Goal: Task Accomplishment & Management: Manage account settings

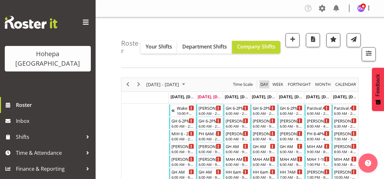
click at [263, 84] on span "Day" at bounding box center [264, 84] width 9 height 8
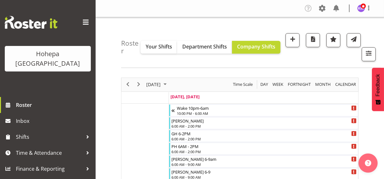
click at [86, 21] on span at bounding box center [86, 22] width 10 height 10
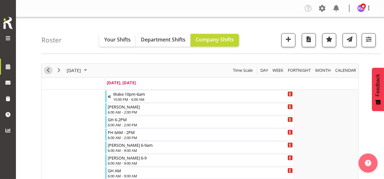
click at [46, 70] on span "Previous" at bounding box center [48, 70] width 8 height 8
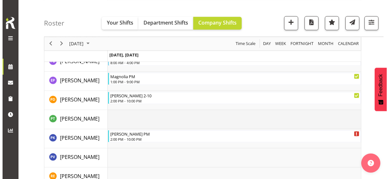
scroll to position [1467, 0]
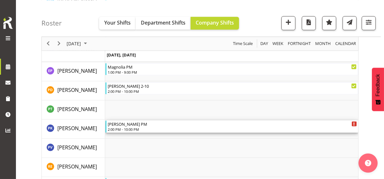
click at [126, 129] on div "2:00 PM - 10:00 PM" at bounding box center [232, 129] width 249 height 5
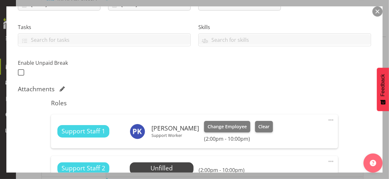
scroll to position [191, 0]
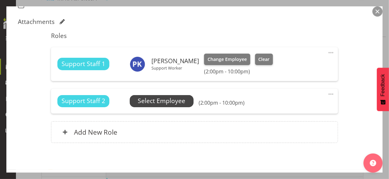
click at [159, 101] on span "Select Employee" at bounding box center [162, 100] width 48 height 9
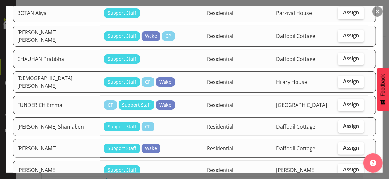
scroll to position [255, 0]
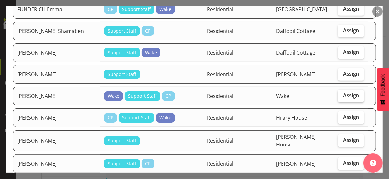
click at [345, 92] on span "Assign" at bounding box center [351, 95] width 16 height 6
click at [342, 93] on input "Assign" at bounding box center [340, 95] width 4 height 4
checkbox input "true"
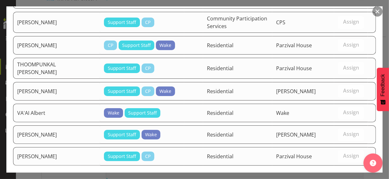
scroll to position [736, 0]
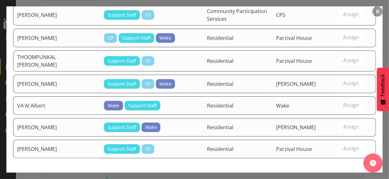
click at [333, 178] on span "Assign IWAN Anthony" at bounding box center [340, 182] width 64 height 8
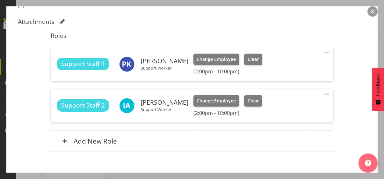
drag, startPoint x: 321, startPoint y: 50, endPoint x: 318, endPoint y: 52, distance: 3.8
click at [323, 50] on span at bounding box center [327, 53] width 8 height 8
click at [287, 66] on link "Edit" at bounding box center [299, 66] width 61 height 11
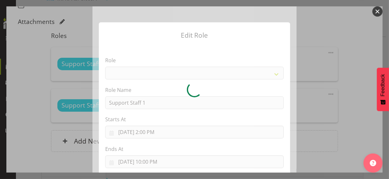
select select "1091"
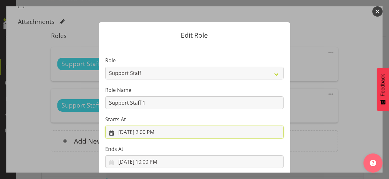
click at [151, 131] on input "9/29/2025, 2:00 PM" at bounding box center [194, 132] width 179 height 13
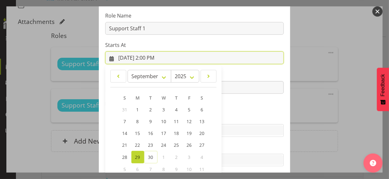
scroll to position [111, 0]
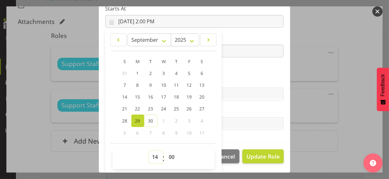
click at [152, 154] on select "00 01 02 03 04 05 06 07 08 09 10 11 12 13 14 15 16 17 18 19 20 21 22 23" at bounding box center [156, 157] width 14 height 13
select select "15"
click at [149, 151] on select "00 01 02 03 04 05 06 07 08 09 10 11 12 13 14 15 16 17 18 19 20 21 22 23" at bounding box center [156, 157] width 14 height 13
type input "9/29/2025, 3:00 PM"
drag, startPoint x: 252, startPoint y: 81, endPoint x: 259, endPoint y: 115, distance: 34.6
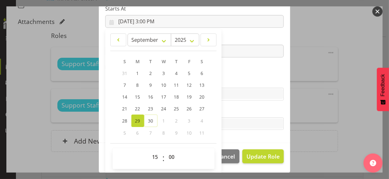
click at [252, 83] on label "Skills" at bounding box center [194, 82] width 179 height 8
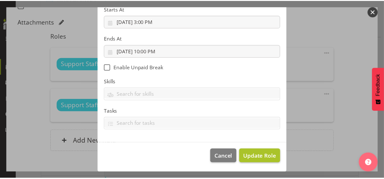
scroll to position [110, 0]
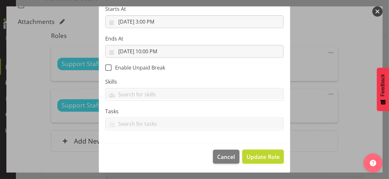
drag, startPoint x: 256, startPoint y: 156, endPoint x: 296, endPoint y: 153, distance: 40.6
click at [260, 155] on span "Update Role" at bounding box center [263, 156] width 33 height 8
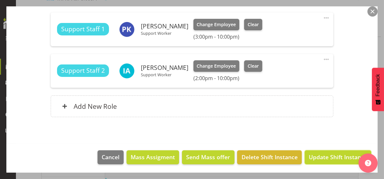
click at [329, 158] on span "Update Shift Instance" at bounding box center [338, 157] width 58 height 8
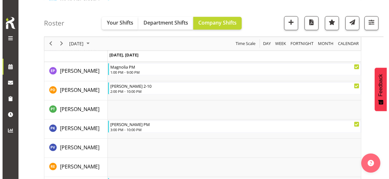
scroll to position [1423, 0]
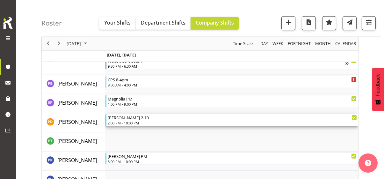
click at [125, 122] on div "2:00 PM - 10:00 PM" at bounding box center [232, 122] width 249 height 5
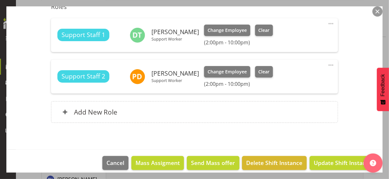
scroll to position [191, 0]
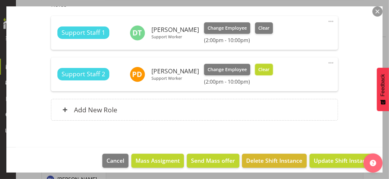
click at [262, 68] on span "Clear" at bounding box center [263, 69] width 11 height 7
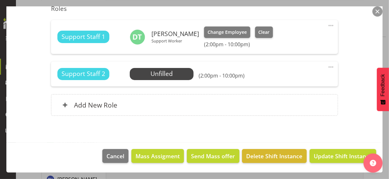
scroll to position [186, 0]
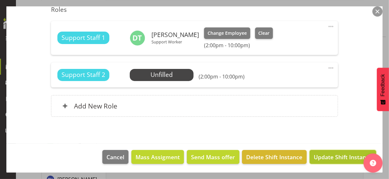
click at [330, 157] on span "Update Shift Instance" at bounding box center [343, 157] width 58 height 8
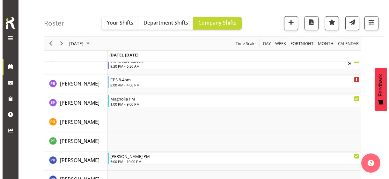
scroll to position [1372, 0]
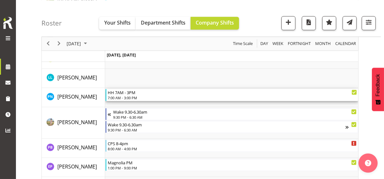
click at [129, 97] on div "7:00 AM - 3:00 PM" at bounding box center [232, 97] width 249 height 5
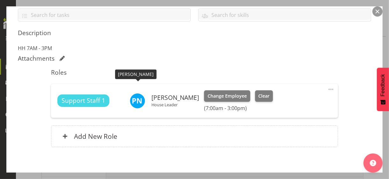
scroll to position [159, 0]
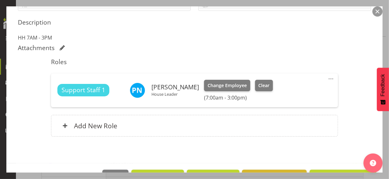
drag, startPoint x: 327, startPoint y: 77, endPoint x: 312, endPoint y: 80, distance: 14.7
click at [327, 78] on span at bounding box center [331, 79] width 8 height 8
click at [286, 91] on link "Edit" at bounding box center [304, 92] width 61 height 11
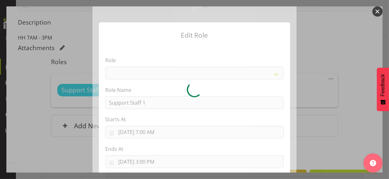
select select "1091"
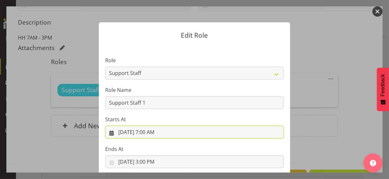
click at [150, 131] on input "9/29/2025, 7:00 AM" at bounding box center [194, 132] width 179 height 13
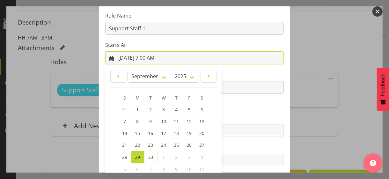
scroll to position [111, 0]
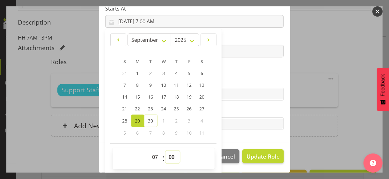
drag, startPoint x: 167, startPoint y: 156, endPoint x: 170, endPoint y: 153, distance: 3.9
click at [169, 154] on select "00 01 02 03 04 05 06 07 08 09 10 11 12 13 14 15 16 17 18 19 20 21 22 23 24 25 2…" at bounding box center [173, 157] width 14 height 13
click at [248, 76] on section "Role CP House Leader Support Staff Wake Role Name Support Staff 1 Starts At 9/2…" at bounding box center [194, 38] width 191 height 209
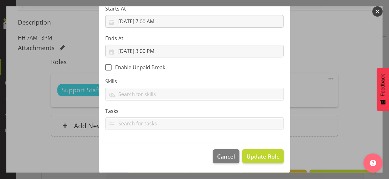
scroll to position [110, 0]
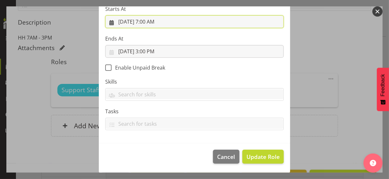
click at [151, 23] on input "9/29/2025, 7:00 AM" at bounding box center [194, 21] width 179 height 13
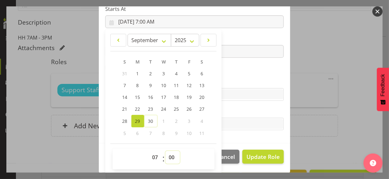
drag, startPoint x: 168, startPoint y: 156, endPoint x: 169, endPoint y: 151, distance: 4.8
click at [169, 151] on select "00 01 02 03 04 05 06 07 08 09 10 11 12 13 14 15 16 17 18 19 20 21 22 23 24 25 2…" at bounding box center [173, 157] width 14 height 13
select select "30"
click at [166, 151] on select "00 01 02 03 04 05 06 07 08 09 10 11 12 13 14 15 16 17 18 19 20 21 22 23 24 25 2…" at bounding box center [173, 157] width 14 height 13
type input "9/29/2025, 7:30 AM"
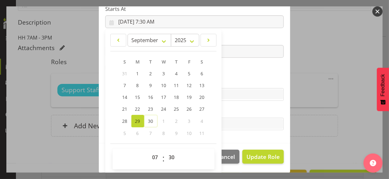
click at [243, 66] on section "Role CP House Leader Support Staff Wake Role Name Support Staff 1 Starts At 9/2…" at bounding box center [194, 39] width 191 height 209
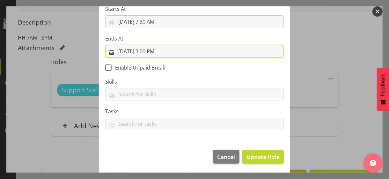
click at [155, 48] on input "9/29/2025, 3:00 PM" at bounding box center [194, 51] width 179 height 13
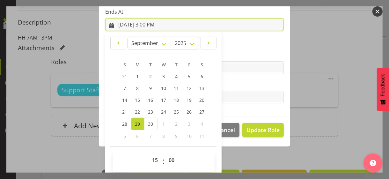
scroll to position [141, 0]
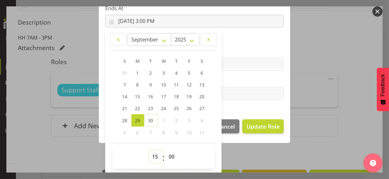
click at [154, 155] on select "00 01 02 03 04 05 06 07 08 09 10 11 12 13 14 15 16 17 18 19 20 21 22 23" at bounding box center [156, 156] width 14 height 13
select select "18"
click at [149, 150] on select "00 01 02 03 04 05 06 07 08 09 10 11 12 13 14 15 16 17 18 19 20 21 22 23" at bounding box center [156, 156] width 14 height 13
type input "9/29/2025, 6:00 PM"
click at [168, 157] on select "00 01 02 03 04 05 06 07 08 09 10 11 12 13 14 15 16 17 18 19 20 21 22 23 24 25 2…" at bounding box center [173, 156] width 14 height 13
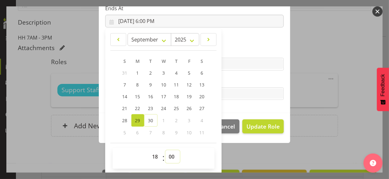
select select "30"
click at [166, 150] on select "00 01 02 03 04 05 06 07 08 09 10 11 12 13 14 15 16 17 18 19 20 21 22 23 24 25 2…" at bounding box center [173, 156] width 14 height 13
type input "9/29/2025, 6:30 PM"
click at [245, 44] on section "Role CP House Leader Support Staff Wake Role Name Support Staff 1 Starts At 9/2…" at bounding box center [194, 8] width 191 height 209
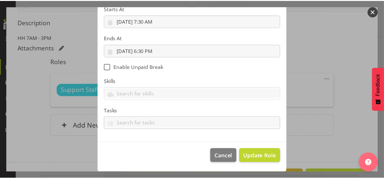
scroll to position [110, 0]
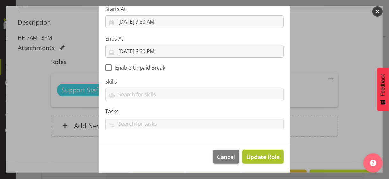
click at [255, 156] on span "Update Role" at bounding box center [263, 156] width 33 height 8
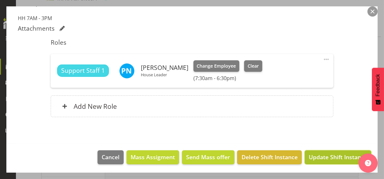
click at [318, 157] on span "Update Shift Instance" at bounding box center [338, 157] width 58 height 8
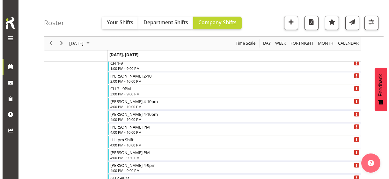
scroll to position [351, 0]
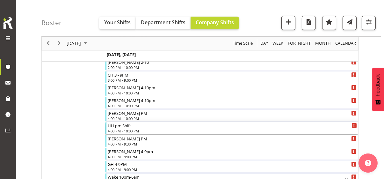
click at [122, 127] on div "HH pm Shift" at bounding box center [232, 125] width 249 height 6
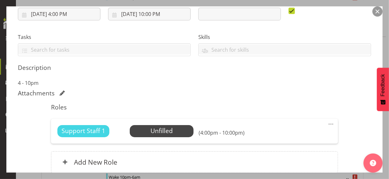
scroll to position [159, 0]
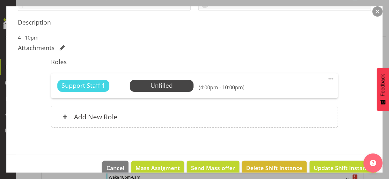
drag, startPoint x: 326, startPoint y: 76, endPoint x: 319, endPoint y: 80, distance: 8.6
click at [327, 76] on span at bounding box center [331, 79] width 8 height 8
click at [286, 91] on link "Edit" at bounding box center [304, 92] width 61 height 11
select select "8"
select select "2025"
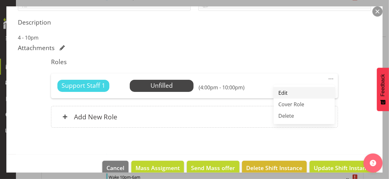
select select "16"
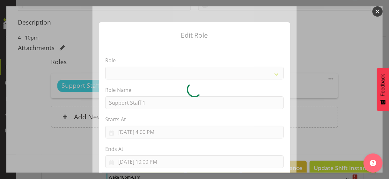
select select "1091"
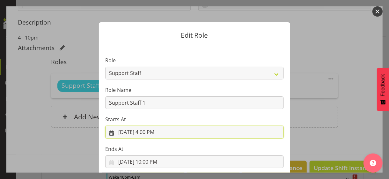
click at [149, 133] on input "9/29/2025, 4:00 PM" at bounding box center [194, 132] width 179 height 13
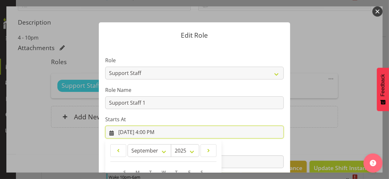
scroll to position [111, 0]
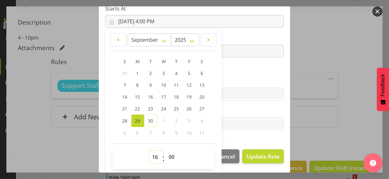
drag, startPoint x: 153, startPoint y: 155, endPoint x: 155, endPoint y: 149, distance: 6.4
click at [155, 149] on div "00 01 02 03 04 05 06 07 08 09 10 11 12 13 14 15 16 17 18 19 20 21 22 23 : 00 01…" at bounding box center [164, 158] width 102 height 21
select select "13"
click at [149, 151] on select "00 01 02 03 04 05 06 07 08 09 10 11 12 13 14 15 16 17 18 19 20 21 22 23" at bounding box center [156, 157] width 14 height 13
type input "9/29/2025, 1:00 PM"
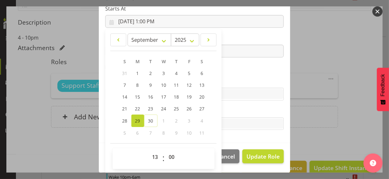
click at [226, 72] on section "Role CP House Leader Support Staff Wake Role Name Support Staff 1 Starts At 9/2…" at bounding box center [194, 38] width 191 height 209
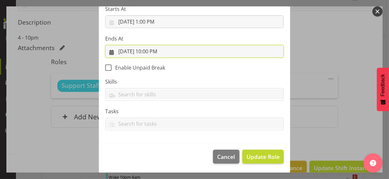
click at [145, 50] on input "9/29/2025, 10:00 PM" at bounding box center [194, 51] width 179 height 13
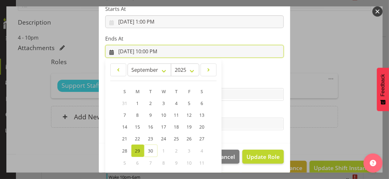
scroll to position [141, 0]
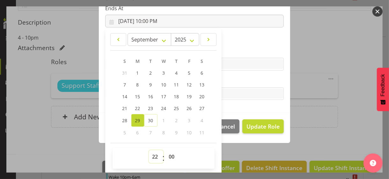
click at [151, 153] on select "00 01 02 03 04 05 06 07 08 09 10 11 12 13 14 15 16 17 18 19 20 21 22 23" at bounding box center [156, 156] width 14 height 13
select select "15"
click at [149, 150] on select "00 01 02 03 04 05 06 07 08 09 10 11 12 13 14 15 16 17 18 19 20 21 22 23" at bounding box center [156, 156] width 14 height 13
type input "9/29/2025, 3:00 PM"
drag, startPoint x: 228, startPoint y: 80, endPoint x: 231, endPoint y: 80, distance: 3.3
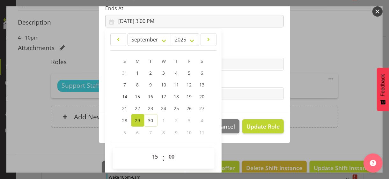
click at [229, 79] on label "Tasks" at bounding box center [194, 81] width 179 height 8
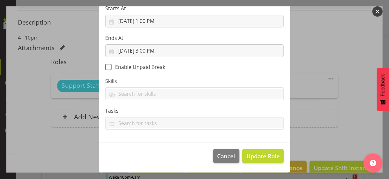
scroll to position [110, 0]
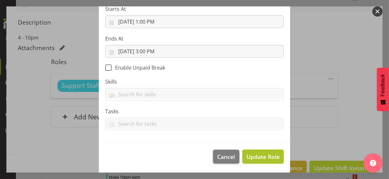
click at [253, 154] on span "Update Role" at bounding box center [263, 156] width 33 height 8
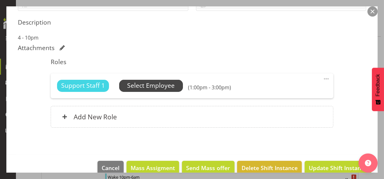
click at [155, 84] on span "Select Employee" at bounding box center [151, 85] width 48 height 9
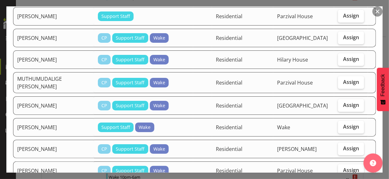
scroll to position [447, 0]
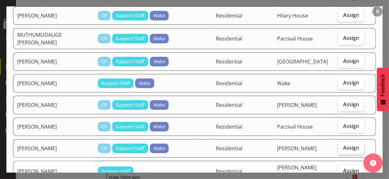
click at [343, 144] on span "Assign" at bounding box center [351, 147] width 16 height 6
click at [340, 146] on input "Assign" at bounding box center [340, 148] width 4 height 4
checkbox input "true"
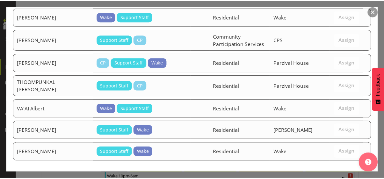
scroll to position [719, 0]
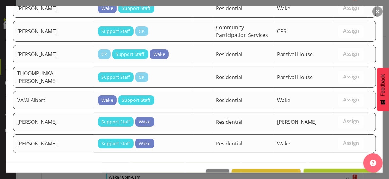
click at [336, 172] on span "Assign POWELL Kerry" at bounding box center [340, 176] width 64 height 8
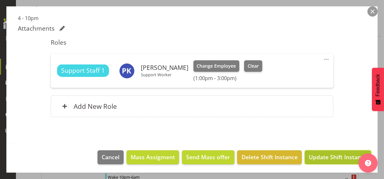
click at [335, 158] on span "Update Shift Instance" at bounding box center [338, 157] width 58 height 8
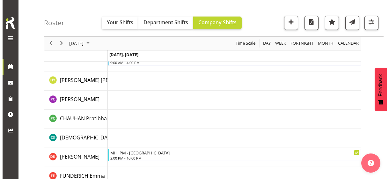
scroll to position [605, 0]
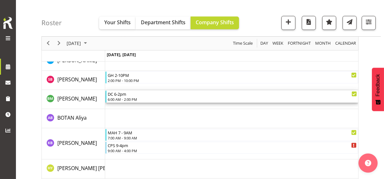
click at [129, 99] on div "6:00 AM - 2:00 PM" at bounding box center [232, 99] width 249 height 5
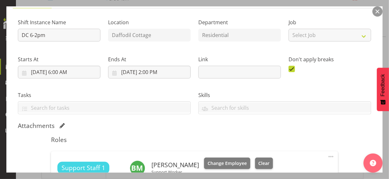
scroll to position [128, 0]
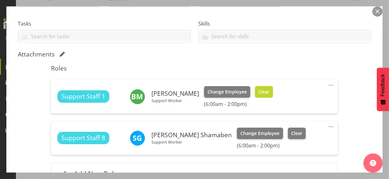
click at [262, 91] on span "Clear" at bounding box center [263, 91] width 11 height 7
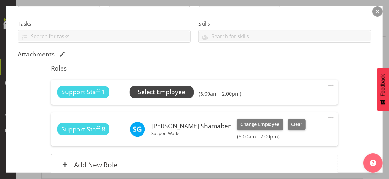
click at [162, 92] on span "Select Employee" at bounding box center [162, 91] width 48 height 9
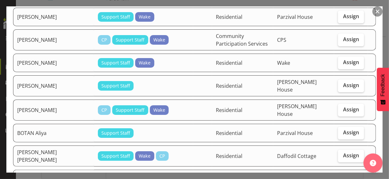
scroll to position [96, 0]
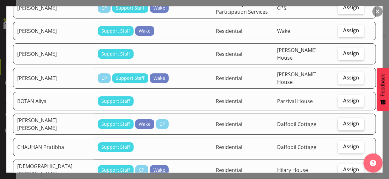
click at [343, 118] on label "Assign" at bounding box center [351, 124] width 26 height 13
click at [342, 122] on input "Assign" at bounding box center [340, 124] width 4 height 4
checkbox input "true"
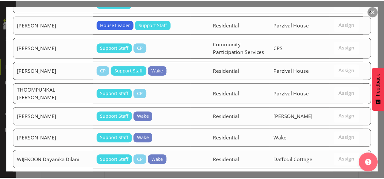
scroll to position [802, 0]
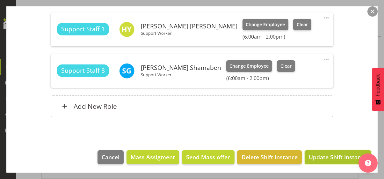
click at [336, 156] on span "Update Shift Instance" at bounding box center [338, 157] width 58 height 8
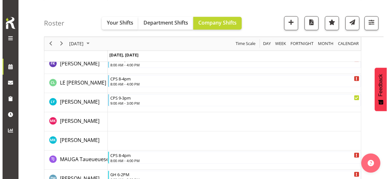
scroll to position [1211, 0]
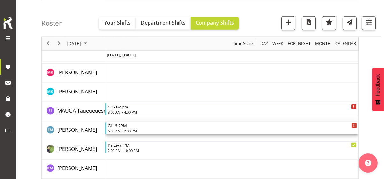
click at [122, 128] on div "GH 6-2PM 6:00 AM - 2:00 PM" at bounding box center [232, 128] width 249 height 12
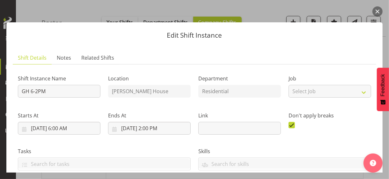
scroll to position [159, 0]
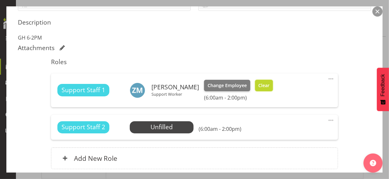
click at [266, 83] on span "Clear" at bounding box center [263, 85] width 11 height 7
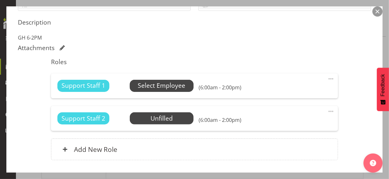
click at [167, 87] on span "Select Employee" at bounding box center [162, 85] width 48 height 9
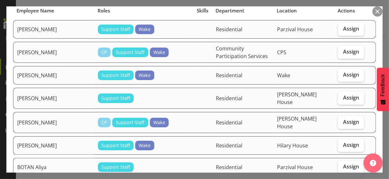
scroll to position [64, 0]
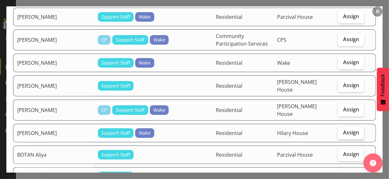
click at [346, 129] on span "Assign" at bounding box center [351, 132] width 16 height 6
click at [342, 130] on input "Assign" at bounding box center [340, 132] width 4 height 4
checkbox input "true"
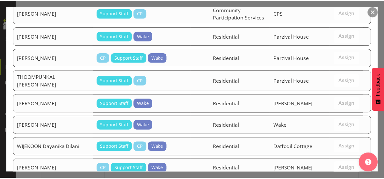
scroll to position [847, 0]
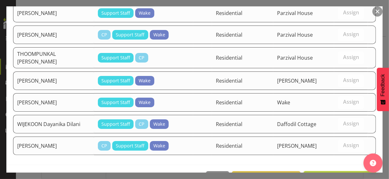
click at [337, 174] on span "Assign BIJU Mathews" at bounding box center [340, 178] width 64 height 8
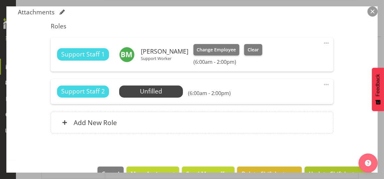
scroll to position [212, 0]
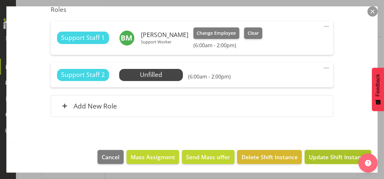
click at [336, 156] on span "Update Shift Instance" at bounding box center [338, 157] width 58 height 8
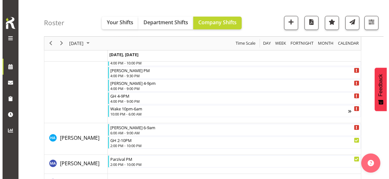
scroll to position [414, 0]
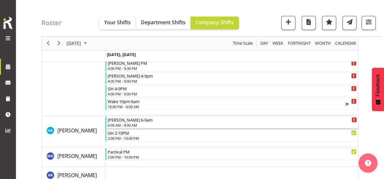
click at [129, 123] on div "6:00 AM - 9:00 AM" at bounding box center [232, 124] width 249 height 5
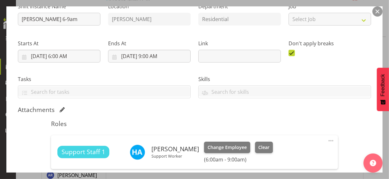
scroll to position [159, 0]
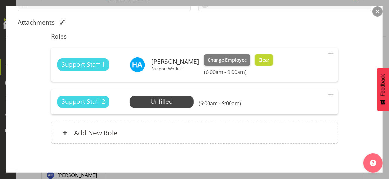
click at [258, 62] on span "Clear" at bounding box center [263, 59] width 11 height 7
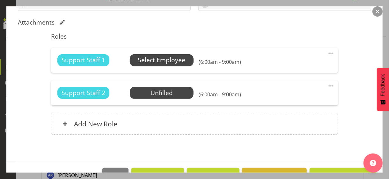
click at [160, 59] on span "Select Employee" at bounding box center [162, 60] width 48 height 9
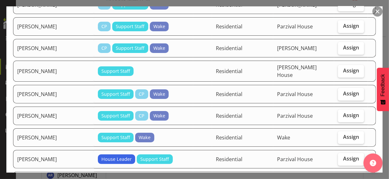
scroll to position [702, 0]
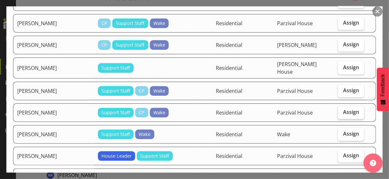
click at [343, 109] on span "Assign" at bounding box center [351, 112] width 16 height 6
click at [342, 110] on input "Assign" at bounding box center [340, 112] width 4 height 4
checkbox input "true"
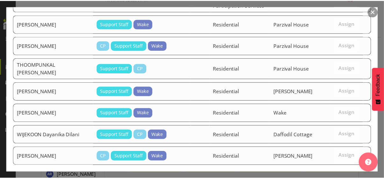
scroll to position [916, 0]
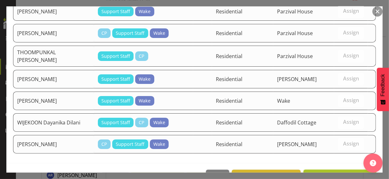
click at [341, 173] on span "Assign RIJAL Sebina" at bounding box center [340, 177] width 64 height 8
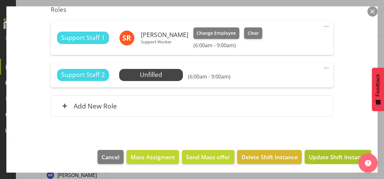
click at [336, 153] on span "Update Shift Instance" at bounding box center [338, 157] width 58 height 8
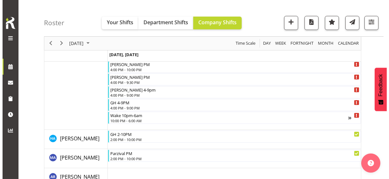
scroll to position [400, 0]
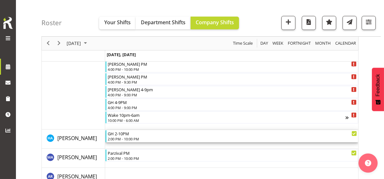
click at [125, 137] on div "2:00 PM - 10:00 PM" at bounding box center [232, 138] width 249 height 5
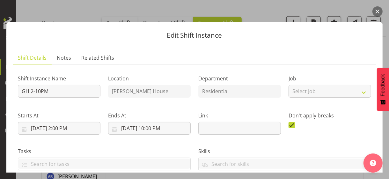
scroll to position [191, 0]
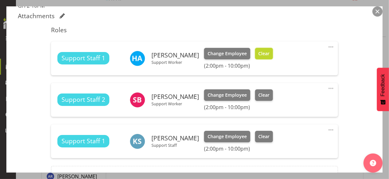
click at [260, 56] on span "Clear" at bounding box center [263, 53] width 11 height 7
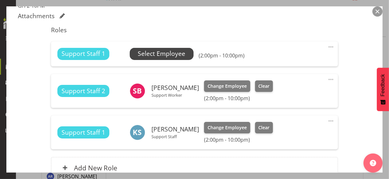
click at [156, 56] on span "Select Employee" at bounding box center [162, 53] width 48 height 9
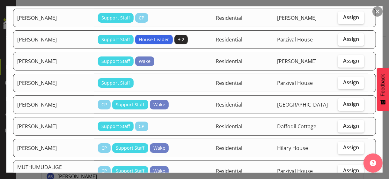
scroll to position [383, 0]
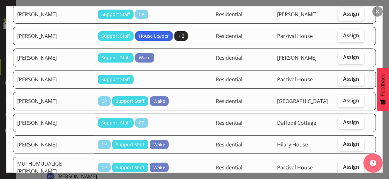
click at [348, 164] on span "Assign" at bounding box center [351, 167] width 16 height 6
click at [342, 165] on input "Assign" at bounding box center [340, 167] width 4 height 4
checkbox input "true"
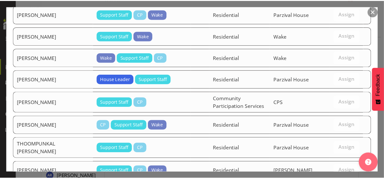
scroll to position [762, 0]
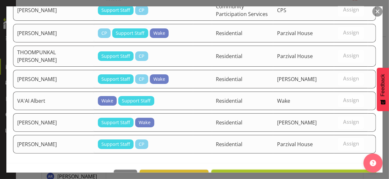
click at [335, 173] on span "Assign MUTHUMUDALIGE Buddhini Vinudya" at bounding box center [294, 177] width 157 height 8
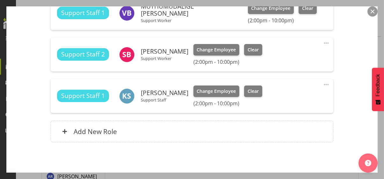
scroll to position [262, 0]
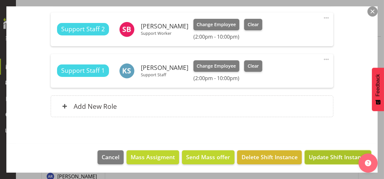
click at [331, 157] on span "Update Shift Instance" at bounding box center [338, 157] width 58 height 8
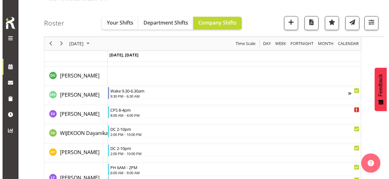
scroll to position [2005, 0]
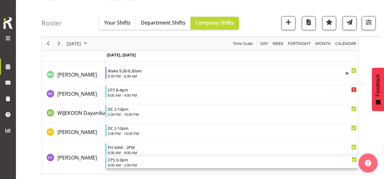
click at [122, 164] on div "9:00 AM - 2:00 PM" at bounding box center [232, 164] width 249 height 5
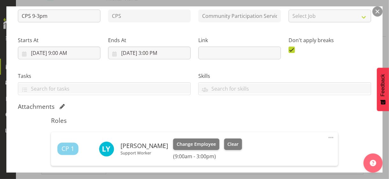
scroll to position [159, 0]
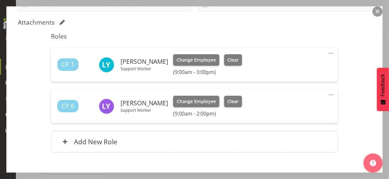
click at [327, 93] on span at bounding box center [331, 95] width 8 height 8
click at [280, 108] on link "Edit" at bounding box center [304, 108] width 61 height 11
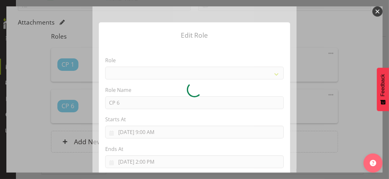
select select
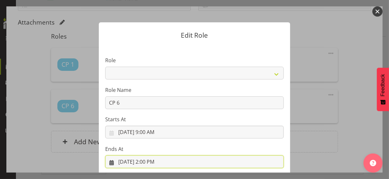
click at [151, 160] on input "9/29/2025, 2:00 PM" at bounding box center [194, 161] width 179 height 13
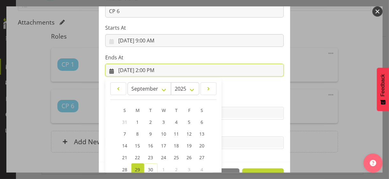
scroll to position [141, 0]
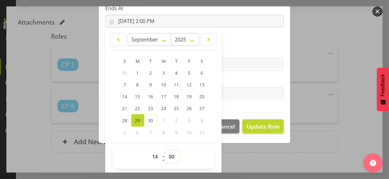
click at [169, 151] on select "00 01 02 03 04 05 06 07 08 09 10 11 12 13 14 15 16 17 18 19 20 21 22 23 24 25 2…" at bounding box center [173, 156] width 14 height 13
select select "30"
click at [166, 150] on select "00 01 02 03 04 05 06 07 08 09 10 11 12 13 14 15 16 17 18 19 20 21 22 23 24 25 2…" at bounding box center [173, 156] width 14 height 13
type input "9/29/2025, 2:30 PM"
drag, startPoint x: 244, startPoint y: 81, endPoint x: 251, endPoint y: 91, distance: 12.1
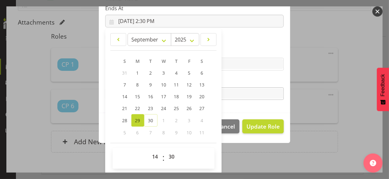
click at [244, 81] on label "Tasks" at bounding box center [194, 81] width 179 height 8
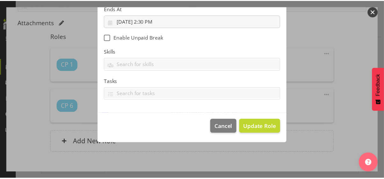
scroll to position [110, 0]
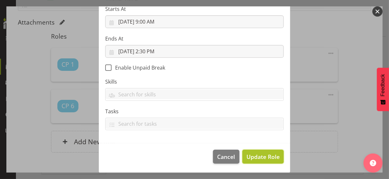
click at [256, 157] on span "Update Role" at bounding box center [263, 156] width 33 height 8
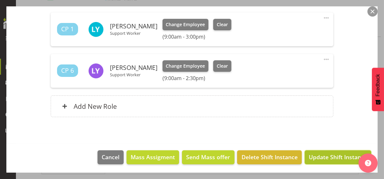
click at [315, 157] on span "Update Shift Instance" at bounding box center [338, 157] width 58 height 8
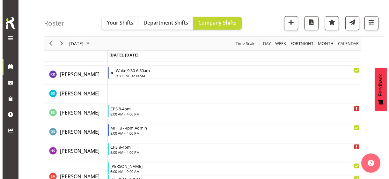
scroll to position [1673, 0]
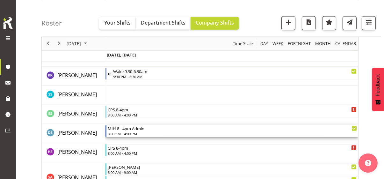
click at [131, 132] on div "8:00 AM - 4:00 PM" at bounding box center [232, 133] width 249 height 5
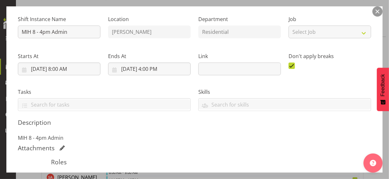
scroll to position [128, 0]
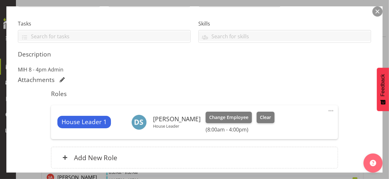
drag, startPoint x: 326, startPoint y: 107, endPoint x: 299, endPoint y: 116, distance: 28.5
click at [327, 107] on span at bounding box center [331, 111] width 8 height 8
click at [285, 122] on link "Edit" at bounding box center [304, 124] width 61 height 11
select select "8"
select select "2025"
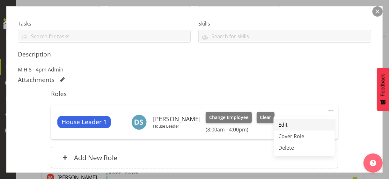
select select "8"
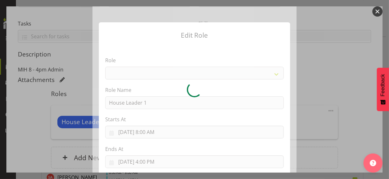
select select "1092"
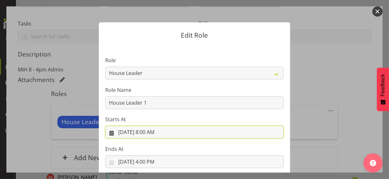
click at [150, 133] on input "9/29/2025, 8:00 AM" at bounding box center [194, 132] width 179 height 13
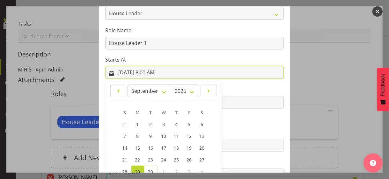
scroll to position [111, 0]
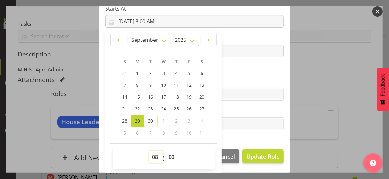
drag, startPoint x: 152, startPoint y: 156, endPoint x: 153, endPoint y: 151, distance: 5.6
click at [153, 152] on select "00 01 02 03 04 05 06 07 08 09 10 11 12 13 14 15 16 17 18 19 20 21 22 23" at bounding box center [156, 157] width 14 height 13
select select "10"
click at [149, 151] on select "00 01 02 03 04 05 06 07 08 09 10 11 12 13 14 15 16 17 18 19 20 21 22 23" at bounding box center [156, 157] width 14 height 13
type input "9/29/2025, 10:00 AM"
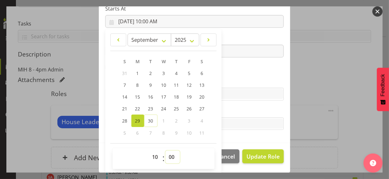
drag, startPoint x: 169, startPoint y: 154, endPoint x: 171, endPoint y: 151, distance: 4.4
click at [170, 153] on select "00 01 02 03 04 05 06 07 08 09 10 11 12 13 14 15 16 17 18 19 20 21 22 23 24 25 2…" at bounding box center [173, 157] width 14 height 13
select select "45"
click at [166, 151] on select "00 01 02 03 04 05 06 07 08 09 10 11 12 13 14 15 16 17 18 19 20 21 22 23 24 25 2…" at bounding box center [173, 157] width 14 height 13
type input "9/29/2025, 10:45 AM"
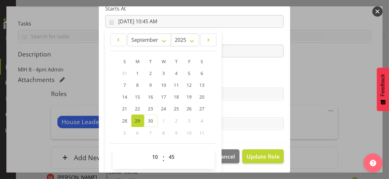
drag, startPoint x: 226, startPoint y: 79, endPoint x: 204, endPoint y: 65, distance: 26.6
click at [225, 78] on label "Skills" at bounding box center [194, 82] width 179 height 8
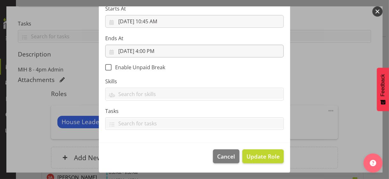
scroll to position [110, 0]
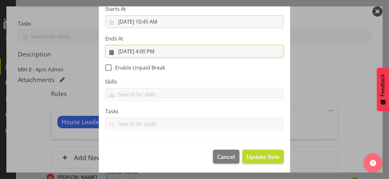
click at [152, 50] on input "9/29/2025, 4:00 PM" at bounding box center [194, 51] width 179 height 13
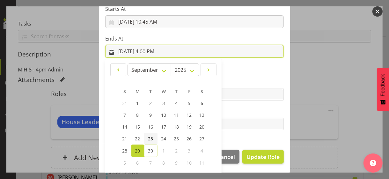
scroll to position [141, 0]
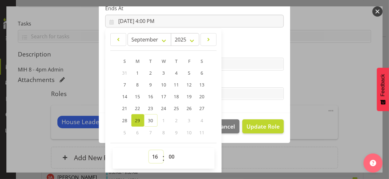
click at [151, 155] on select "00 01 02 03 04 05 06 07 08 09 10 11 12 13 14 15 16 17 18 19 20 21 22 23" at bounding box center [156, 156] width 14 height 13
select select "20"
click at [149, 150] on select "00 01 02 03 04 05 06 07 08 09 10 11 12 13 14 15 16 17 18 19 20 21 22 23" at bounding box center [156, 156] width 14 height 13
type input "9/29/2025, 8:00 PM"
drag, startPoint x: 247, startPoint y: 81, endPoint x: 249, endPoint y: 87, distance: 6.4
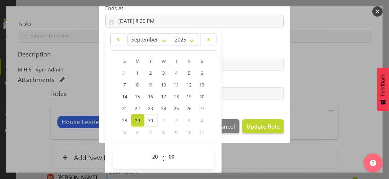
click at [247, 82] on label "Tasks" at bounding box center [194, 81] width 179 height 8
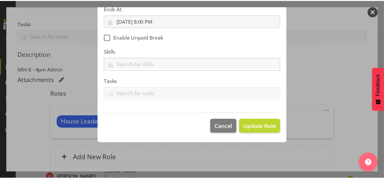
scroll to position [110, 0]
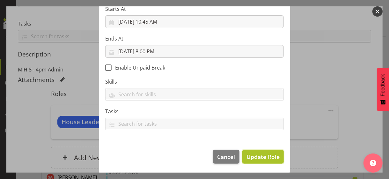
click at [256, 157] on span "Update Role" at bounding box center [263, 156] width 33 height 8
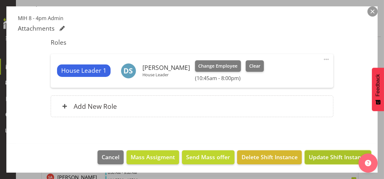
click at [321, 158] on span "Update Shift Instance" at bounding box center [338, 157] width 58 height 8
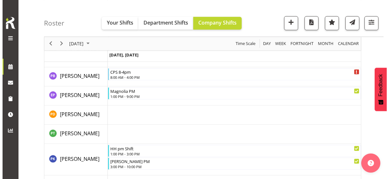
scroll to position [1386, 0]
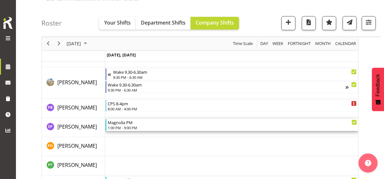
click at [123, 127] on div "1:00 PM - 9:00 PM" at bounding box center [232, 127] width 249 height 5
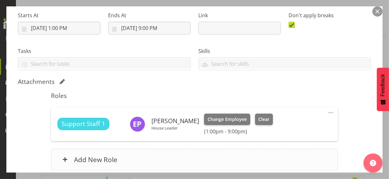
scroll to position [153, 0]
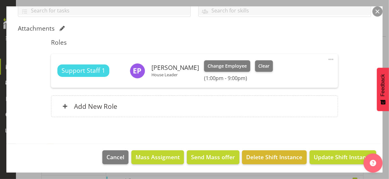
drag, startPoint x: 326, startPoint y: 57, endPoint x: 300, endPoint y: 66, distance: 27.9
click at [327, 57] on span at bounding box center [331, 60] width 8 height 8
click at [283, 70] on link "Edit" at bounding box center [304, 73] width 61 height 11
select select "8"
select select "2025"
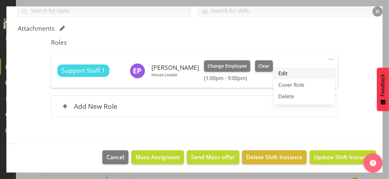
select select "13"
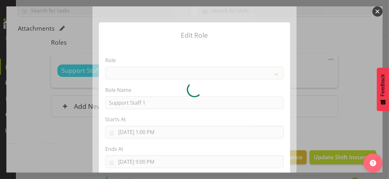
select select "1091"
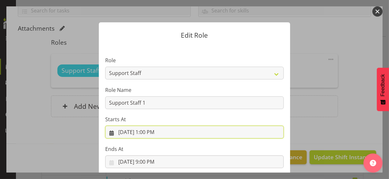
click at [151, 132] on input "9/29/2025, 1:00 PM" at bounding box center [194, 132] width 179 height 13
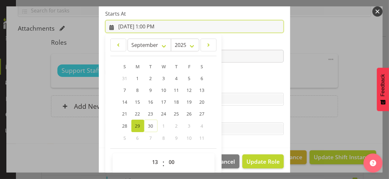
scroll to position [111, 0]
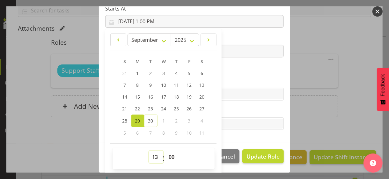
drag, startPoint x: 150, startPoint y: 155, endPoint x: 152, endPoint y: 152, distance: 3.9
click at [152, 152] on select "00 01 02 03 04 05 06 07 08 09 10 11 12 13 14 15 16 17 18 19 20 21 22 23" at bounding box center [156, 157] width 14 height 13
select select "8"
click at [149, 151] on select "00 01 02 03 04 05 06 07 08 09 10 11 12 13 14 15 16 17 18 19 20 21 22 23" at bounding box center [156, 157] width 14 height 13
type input "9/29/2025, 8:00 AM"
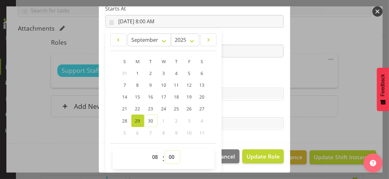
drag, startPoint x: 169, startPoint y: 156, endPoint x: 169, endPoint y: 151, distance: 4.5
click at [169, 155] on select "00 01 02 03 04 05 06 07 08 09 10 11 12 13 14 15 16 17 18 19 20 21 22 23 24 25 2…" at bounding box center [173, 157] width 14 height 13
select select "30"
click at [166, 151] on select "00 01 02 03 04 05 06 07 08 09 10 11 12 13 14 15 16 17 18 19 20 21 22 23 24 25 2…" at bounding box center [173, 157] width 14 height 13
type input "9/29/2025, 8:30 AM"
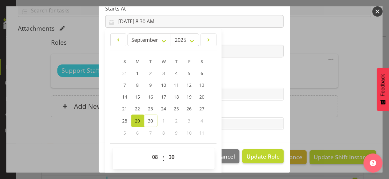
click at [236, 81] on label "Skills" at bounding box center [194, 82] width 179 height 8
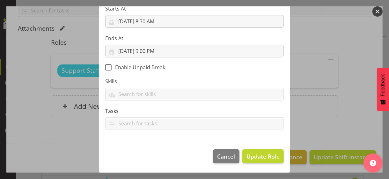
scroll to position [110, 0]
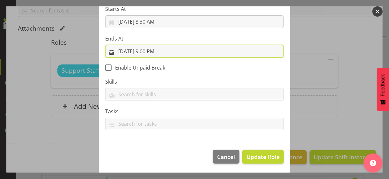
click at [152, 48] on input "9/29/2025, 9:00 PM" at bounding box center [194, 51] width 179 height 13
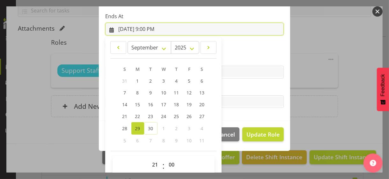
scroll to position [141, 0]
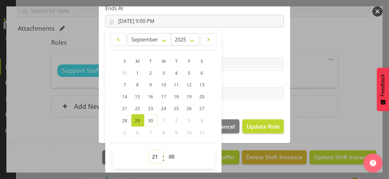
drag, startPoint x: 150, startPoint y: 156, endPoint x: 152, endPoint y: 150, distance: 6.4
click at [150, 156] on select "00 01 02 03 04 05 06 07 08 09 10 11 12 13 14 15 16 17 18 19 20 21 22 23" at bounding box center [156, 156] width 14 height 13
select select "18"
click at [149, 150] on select "00 01 02 03 04 05 06 07 08 09 10 11 12 13 14 15 16 17 18 19 20 21 22 23" at bounding box center [156, 156] width 14 height 13
type input "9/29/2025, 6:00 PM"
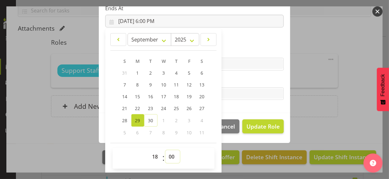
drag, startPoint x: 169, startPoint y: 156, endPoint x: 169, endPoint y: 153, distance: 3.5
click at [169, 156] on select "00 01 02 03 04 05 06 07 08 09 10 11 12 13 14 15 16 17 18 19 20 21 22 23 24 25 2…" at bounding box center [173, 156] width 14 height 13
select select "30"
click at [166, 150] on select "00 01 02 03 04 05 06 07 08 09 10 11 12 13 14 15 16 17 18 19 20 21 22 23 24 25 2…" at bounding box center [173, 156] width 14 height 13
type input "9/29/2025, 6:30 PM"
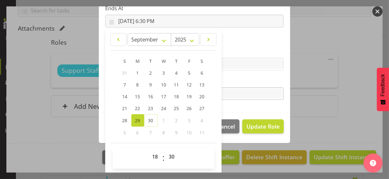
drag, startPoint x: 236, startPoint y: 83, endPoint x: 246, endPoint y: 94, distance: 14.9
click at [237, 83] on label "Tasks" at bounding box center [194, 81] width 179 height 8
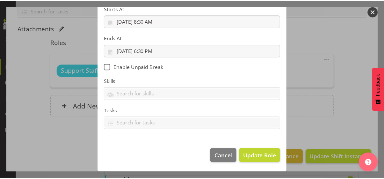
scroll to position [110, 0]
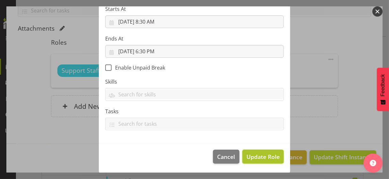
click at [258, 153] on span "Update Role" at bounding box center [263, 156] width 33 height 8
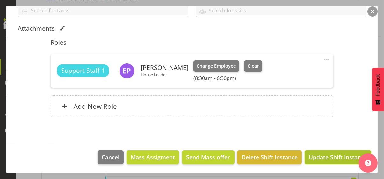
click at [315, 156] on span "Update Shift Instance" at bounding box center [338, 157] width 58 height 8
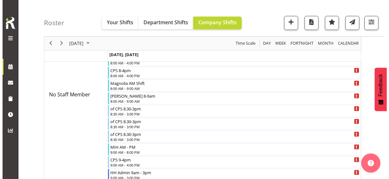
scroll to position [206, 0]
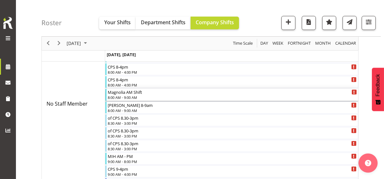
click at [130, 96] on div "8:00 AM - 9:00 AM" at bounding box center [232, 97] width 249 height 5
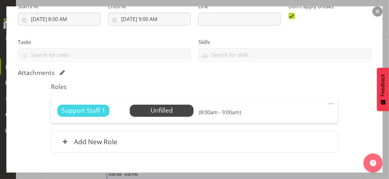
scroll to position [144, 0]
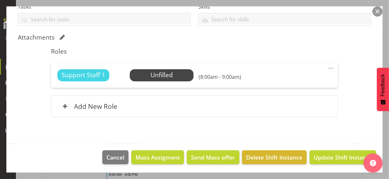
drag, startPoint x: 327, startPoint y: 67, endPoint x: 306, endPoint y: 73, distance: 21.8
click at [327, 67] on span at bounding box center [331, 68] width 8 height 8
click at [291, 79] on link "Edit" at bounding box center [304, 82] width 61 height 11
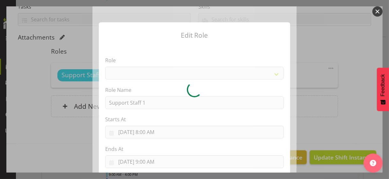
select select "1091"
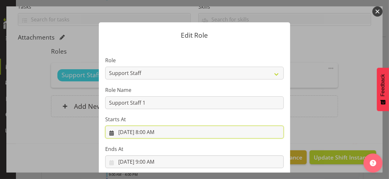
click at [149, 131] on input "9/29/2025, 8:00 AM" at bounding box center [194, 132] width 179 height 13
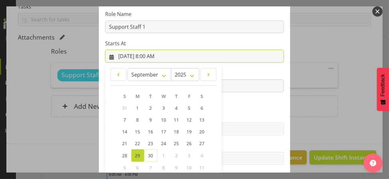
scroll to position [111, 0]
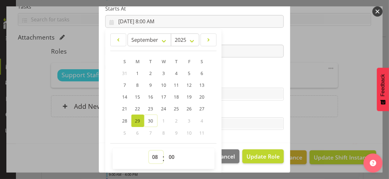
drag, startPoint x: 152, startPoint y: 155, endPoint x: 153, endPoint y: 151, distance: 4.3
click at [153, 153] on select "00 01 02 03 04 05 06 07 08 09 10 11 12 13 14 15 16 17 18 19 20 21 22 23" at bounding box center [156, 157] width 14 height 13
select select "10"
click at [149, 151] on select "00 01 02 03 04 05 06 07 08 09 10 11 12 13 14 15 16 17 18 19 20 21 22 23" at bounding box center [156, 157] width 14 height 13
type input "9/29/2025, 10:00 AM"
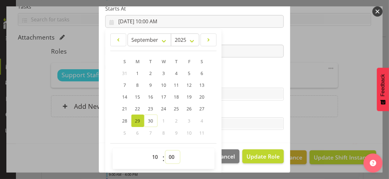
drag, startPoint x: 167, startPoint y: 156, endPoint x: 169, endPoint y: 151, distance: 5.6
click at [168, 153] on select "00 01 02 03 04 05 06 07 08 09 10 11 12 13 14 15 16 17 18 19 20 21 22 23 24 25 2…" at bounding box center [173, 157] width 14 height 13
select select "30"
click at [166, 151] on select "00 01 02 03 04 05 06 07 08 09 10 11 12 13 14 15 16 17 18 19 20 21 22 23 24 25 2…" at bounding box center [173, 157] width 14 height 13
type input "9/29/2025, 10:30 AM"
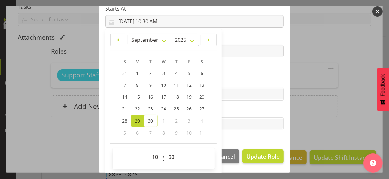
click at [229, 78] on label "Skills" at bounding box center [194, 82] width 179 height 8
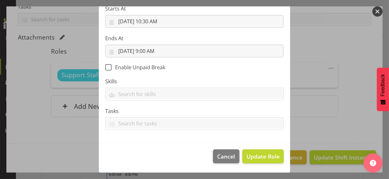
scroll to position [110, 0]
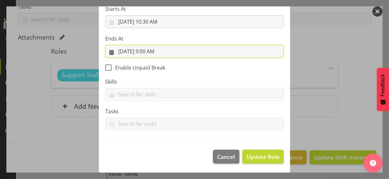
click at [149, 53] on input "9/29/2025, 9:00 AM" at bounding box center [194, 51] width 179 height 13
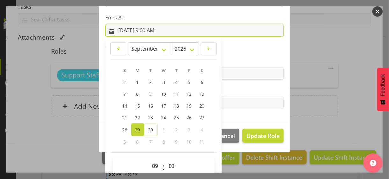
scroll to position [141, 0]
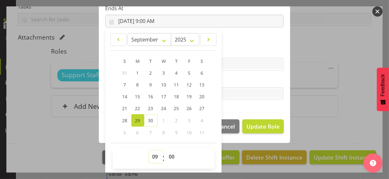
click at [152, 155] on select "00 01 02 03 04 05 06 07 08 09 10 11 12 13 14 15 16 17 18 19 20 21 22 23" at bounding box center [156, 156] width 14 height 13
select select "21"
click at [149, 150] on select "00 01 02 03 04 05 06 07 08 09 10 11 12 13 14 15 16 17 18 19 20 21 22 23" at bounding box center [156, 156] width 14 height 13
type input "9/29/2025, 9:00 PM"
drag, startPoint x: 234, startPoint y: 75, endPoint x: 238, endPoint y: 88, distance: 13.5
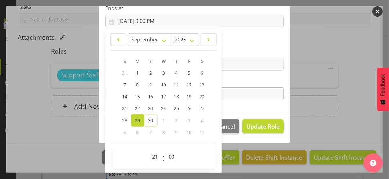
click at [234, 76] on section "Role CP House Leader Support Staff Wake Role Name Support Staff 1 Starts At 9/2…" at bounding box center [194, 8] width 191 height 209
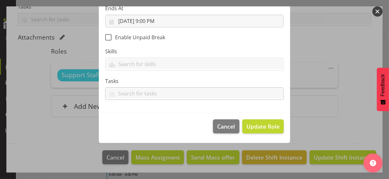
scroll to position [110, 0]
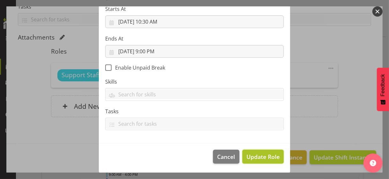
click at [258, 156] on span "Update Role" at bounding box center [263, 156] width 33 height 8
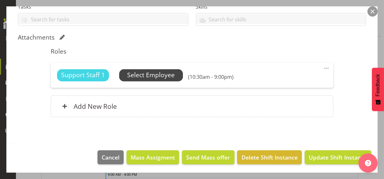
click at [158, 73] on span "Select Employee" at bounding box center [151, 74] width 48 height 9
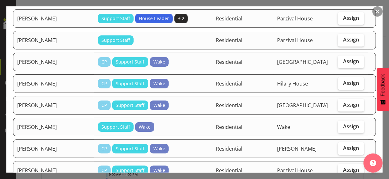
scroll to position [415, 0]
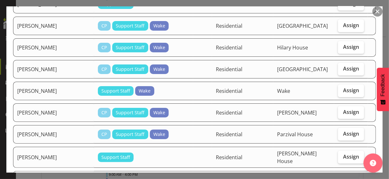
drag, startPoint x: 348, startPoint y: 54, endPoint x: 339, endPoint y: 62, distance: 11.5
click at [347, 65] on span "Assign" at bounding box center [351, 68] width 16 height 6
click at [342, 67] on input "Assign" at bounding box center [340, 69] width 4 height 4
checkbox input "true"
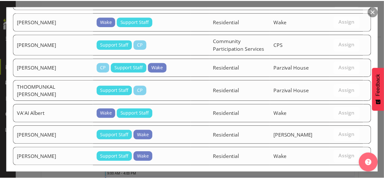
scroll to position [672, 0]
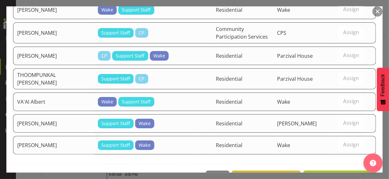
click at [331, 174] on span "Assign MWANDAMILA Karyn Michel" at bounding box center [340, 178] width 64 height 8
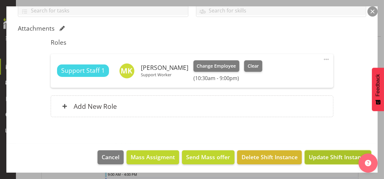
click at [320, 158] on span "Update Shift Instance" at bounding box center [338, 157] width 58 height 8
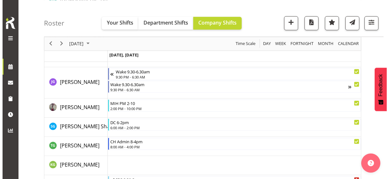
scroll to position [837, 0]
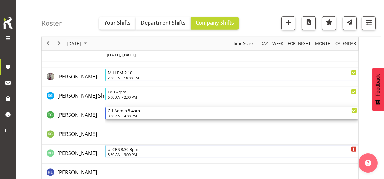
click at [124, 115] on div "8:00 AM - 4:00 PM" at bounding box center [232, 115] width 249 height 5
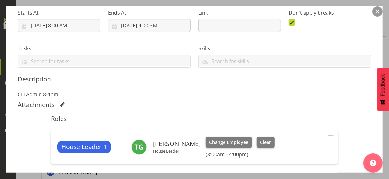
scroll to position [159, 0]
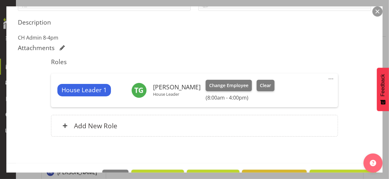
drag, startPoint x: 325, startPoint y: 76, endPoint x: 322, endPoint y: 80, distance: 4.3
click at [327, 77] on span at bounding box center [331, 79] width 8 height 8
click at [285, 92] on link "Edit" at bounding box center [304, 92] width 61 height 11
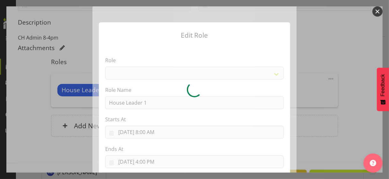
select select "1092"
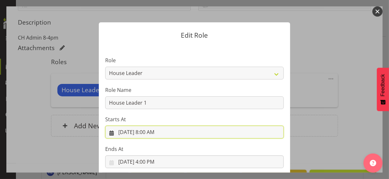
click at [151, 131] on input "9/29/2025, 8:00 AM" at bounding box center [194, 132] width 179 height 13
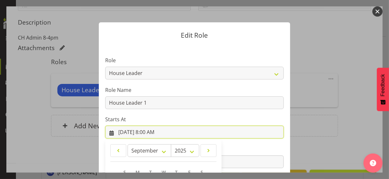
scroll to position [111, 0]
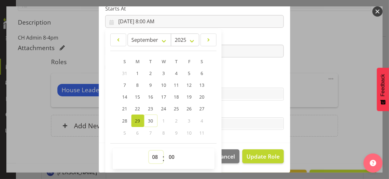
drag, startPoint x: 153, startPoint y: 155, endPoint x: 154, endPoint y: 150, distance: 5.3
click at [154, 152] on select "00 01 02 03 04 05 06 07 08 09 10 11 12 13 14 15 16 17 18 19 20 21 22 23" at bounding box center [156, 157] width 14 height 13
select select "6"
click at [149, 151] on select "00 01 02 03 04 05 06 07 08 09 10 11 12 13 14 15 16 17 18 19 20 21 22 23" at bounding box center [156, 157] width 14 height 13
type input "9/29/2025, 6:00 AM"
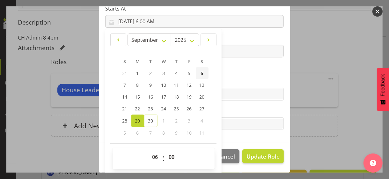
drag, startPoint x: 234, startPoint y: 70, endPoint x: 197, endPoint y: 67, distance: 37.7
click at [232, 69] on section "Role CP House Leader Support Staff Wake Role Name House Leader 1 Starts At 9/29…" at bounding box center [194, 38] width 191 height 209
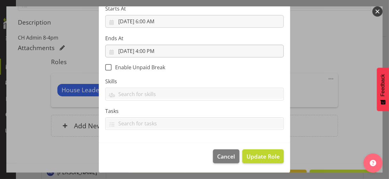
scroll to position [110, 0]
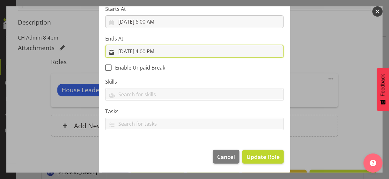
click at [151, 52] on input "9/29/2025, 4:00 PM" at bounding box center [194, 51] width 179 height 13
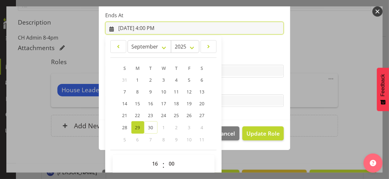
scroll to position [141, 0]
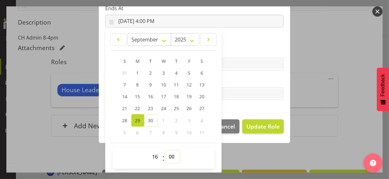
drag, startPoint x: 168, startPoint y: 156, endPoint x: 168, endPoint y: 150, distance: 5.7
click at [168, 155] on select "00 01 02 03 04 05 06 07 08 09 10 11 12 13 14 15 16 17 18 19 20 21 22 23 24 25 2…" at bounding box center [173, 156] width 14 height 13
select select "30"
click at [166, 150] on select "00 01 02 03 04 05 06 07 08 09 10 11 12 13 14 15 16 17 18 19 20 21 22 23 24 25 2…" at bounding box center [173, 156] width 14 height 13
type input "9/29/2025, 4:30 PM"
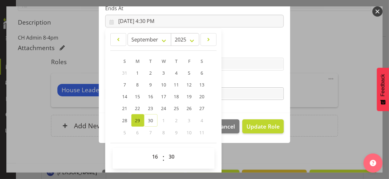
drag, startPoint x: 245, startPoint y: 76, endPoint x: 247, endPoint y: 93, distance: 16.3
click at [245, 77] on section "Role CP House Leader Support Staff Wake Role Name House Leader 1 Starts At 9/29…" at bounding box center [194, 8] width 191 height 209
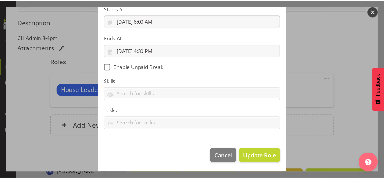
scroll to position [110, 0]
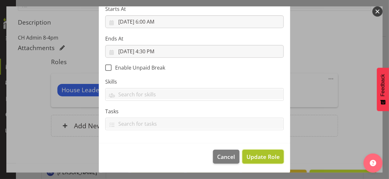
drag, startPoint x: 261, startPoint y: 155, endPoint x: 254, endPoint y: 153, distance: 7.3
click at [260, 155] on span "Update Role" at bounding box center [263, 156] width 33 height 8
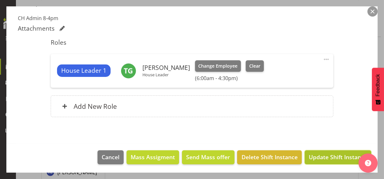
click at [338, 155] on span "Update Shift Instance" at bounding box center [338, 157] width 58 height 8
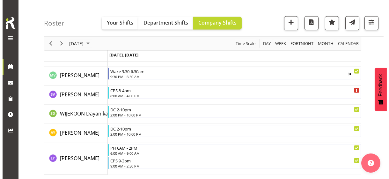
scroll to position [1992, 0]
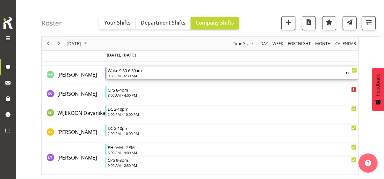
click at [135, 74] on div "9:30 PM - 6:30 AM" at bounding box center [227, 75] width 238 height 5
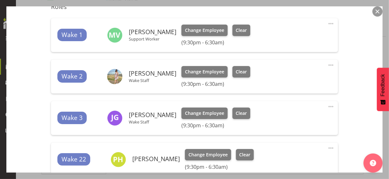
scroll to position [191, 0]
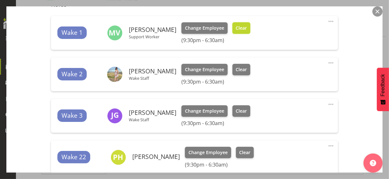
click at [240, 31] on span "Clear" at bounding box center [241, 28] width 11 height 7
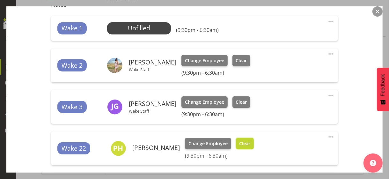
click at [248, 145] on span "Clear" at bounding box center [244, 143] width 11 height 7
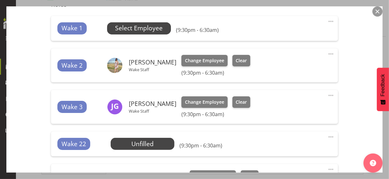
click at [137, 31] on span "Select Employee" at bounding box center [139, 28] width 48 height 9
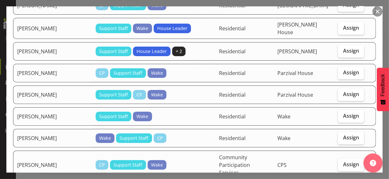
scroll to position [478, 0]
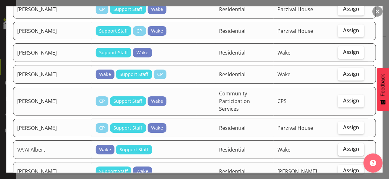
click at [345, 146] on span "Assign" at bounding box center [351, 149] width 16 height 6
click at [342, 147] on input "Assign" at bounding box center [340, 149] width 4 height 4
checkbox input "true"
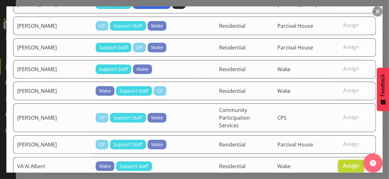
scroll to position [483, 0]
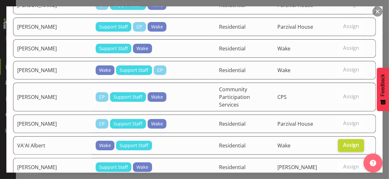
drag, startPoint x: 333, startPoint y: 153, endPoint x: 322, endPoint y: 153, distance: 10.9
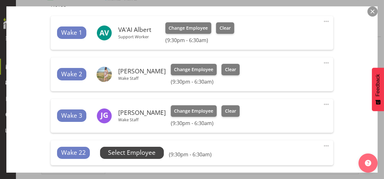
click at [155, 153] on span "Select Employee" at bounding box center [132, 152] width 48 height 9
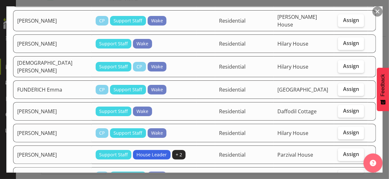
scroll to position [159, 0]
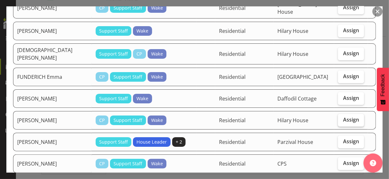
click at [343, 116] on span "Assign" at bounding box center [351, 119] width 16 height 6
click at [342, 118] on input "Assign" at bounding box center [340, 120] width 4 height 4
checkbox input "true"
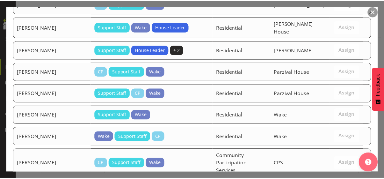
scroll to position [461, 0]
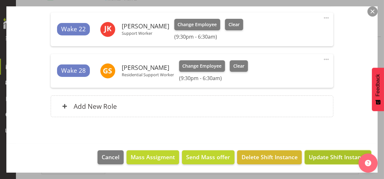
click at [327, 156] on span "Update Shift Instance" at bounding box center [338, 157] width 58 height 8
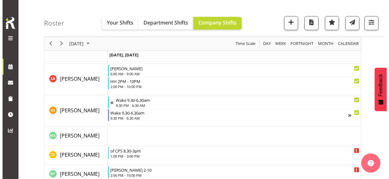
scroll to position [1692, 0]
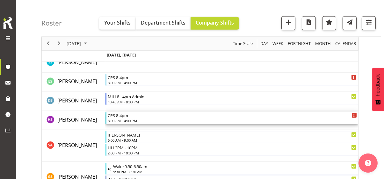
click at [122, 119] on div "8:00 AM - 4:00 PM" at bounding box center [232, 120] width 249 height 5
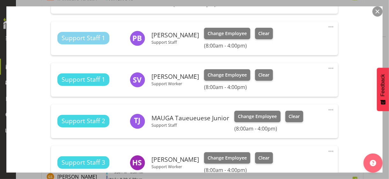
scroll to position [415, 0]
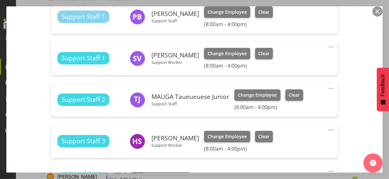
click at [327, 87] on span at bounding box center [331, 89] width 8 height 8
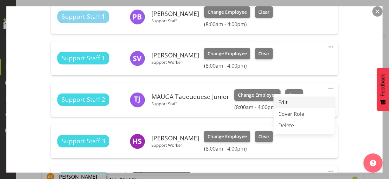
click at [294, 99] on link "Edit" at bounding box center [304, 102] width 61 height 11
select select "8"
select select "2025"
select select "8"
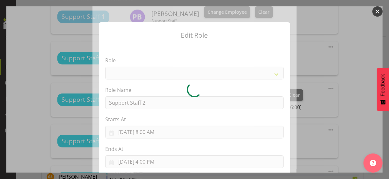
select select "1091"
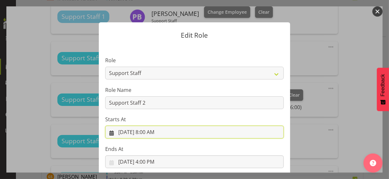
click at [149, 134] on input "9/29/2025, 8:00 AM" at bounding box center [194, 132] width 179 height 13
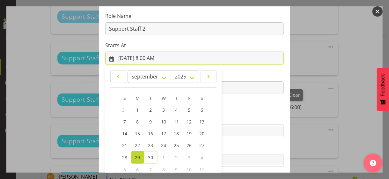
scroll to position [111, 0]
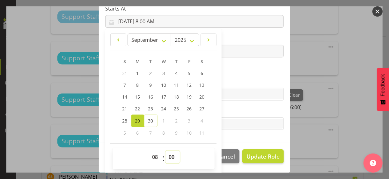
drag, startPoint x: 167, startPoint y: 157, endPoint x: 170, endPoint y: 151, distance: 7.3
click at [167, 157] on select "00 01 02 03 04 05 06 07 08 09 10 11 12 13 14 15 16 17 18 19 20 21 22 23 24 25 2…" at bounding box center [173, 157] width 14 height 13
select select "30"
click at [166, 151] on select "00 01 02 03 04 05 06 07 08 09 10 11 12 13 14 15 16 17 18 19 20 21 22 23 24 25 2…" at bounding box center [173, 157] width 14 height 13
type input "9/29/2025, 8:30 AM"
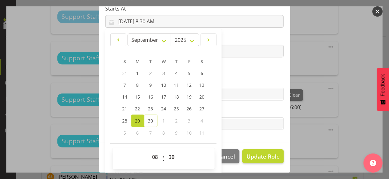
drag, startPoint x: 237, startPoint y: 75, endPoint x: 240, endPoint y: 78, distance: 4.1
click at [237, 75] on section "Role CP House Leader Support Staff Wake Role Name Support Staff 2 Starts At 9/2…" at bounding box center [194, 38] width 191 height 209
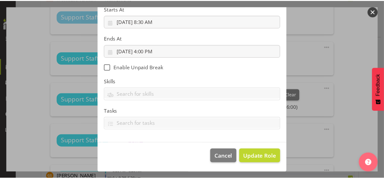
scroll to position [110, 0]
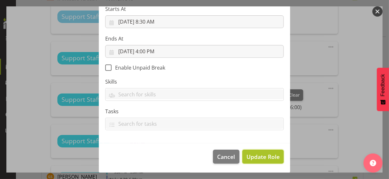
click at [258, 156] on span "Update Role" at bounding box center [263, 156] width 33 height 8
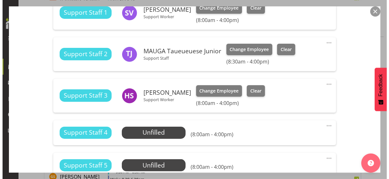
scroll to position [510, 0]
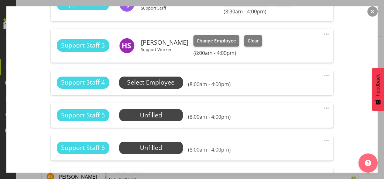
click at [158, 84] on span "Select Employee" at bounding box center [151, 82] width 48 height 9
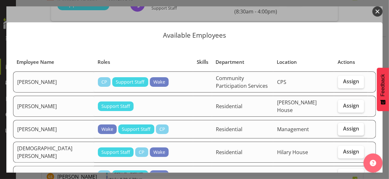
click at [345, 128] on label "Assign" at bounding box center [351, 129] width 26 height 13
click at [342, 128] on input "Assign" at bounding box center [340, 129] width 4 height 4
checkbox input "true"
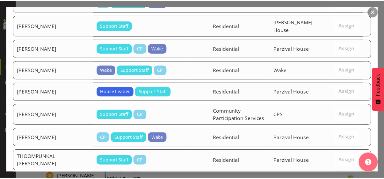
scroll to position [416, 0]
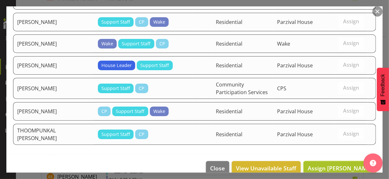
click at [334, 164] on span "Assign CHANDRA Praveen" at bounding box center [340, 168] width 64 height 8
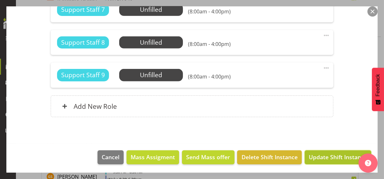
click at [320, 156] on span "Update Shift Instance" at bounding box center [338, 157] width 58 height 8
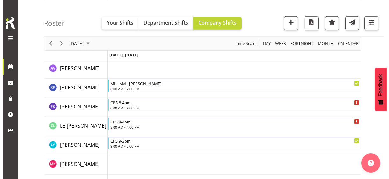
scroll to position [1073, 0]
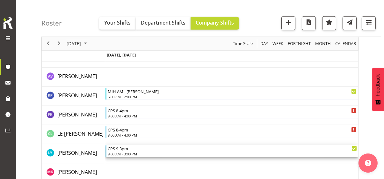
click at [131, 152] on div "9:00 AM - 3:00 PM" at bounding box center [232, 153] width 249 height 5
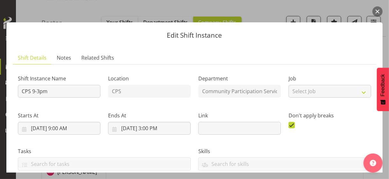
scroll to position [191, 0]
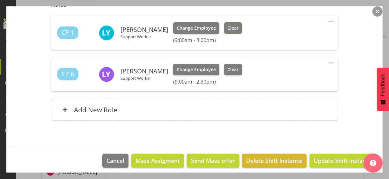
drag, startPoint x: 231, startPoint y: 28, endPoint x: 234, endPoint y: 41, distance: 12.9
click at [231, 28] on span "Clear" at bounding box center [232, 28] width 11 height 7
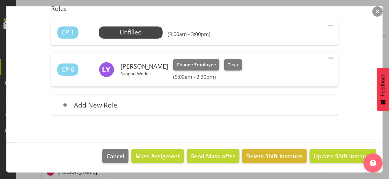
scroll to position [186, 0]
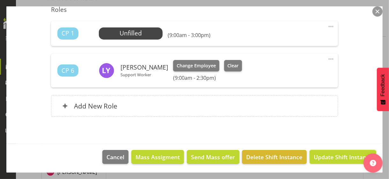
click at [325, 153] on span "Update Shift Instance" at bounding box center [343, 157] width 58 height 8
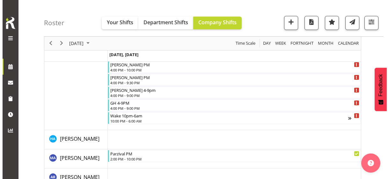
scroll to position [416, 0]
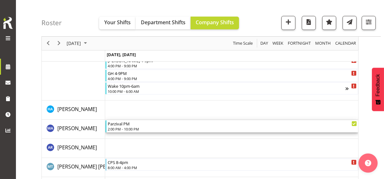
click at [126, 127] on div "2:00 PM - 10:00 PM" at bounding box center [232, 128] width 249 height 5
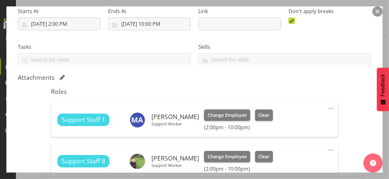
scroll to position [191, 0]
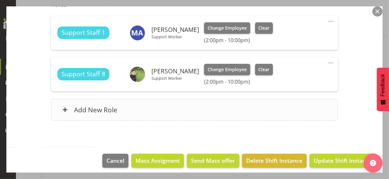
click at [154, 110] on div "Add New Role" at bounding box center [194, 110] width 287 height 22
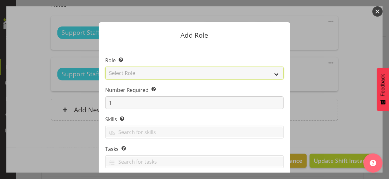
click at [142, 72] on select "Select Role CP House Leader Support Staff Wake" at bounding box center [194, 73] width 179 height 13
select select "1091"
click at [105, 67] on select "Select Role CP House Leader Support Staff Wake" at bounding box center [194, 73] width 179 height 13
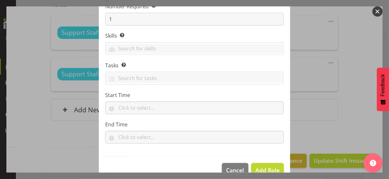
scroll to position [97, 0]
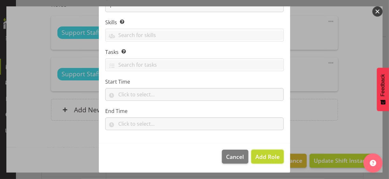
drag, startPoint x: 263, startPoint y: 157, endPoint x: 295, endPoint y: 131, distance: 41.3
click at [264, 154] on span "Add Role" at bounding box center [267, 157] width 24 height 8
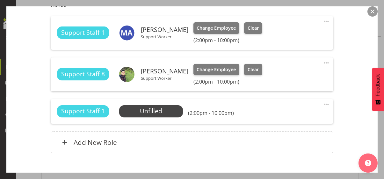
click at [324, 103] on span at bounding box center [327, 104] width 8 height 8
click at [283, 116] on link "Edit" at bounding box center [299, 118] width 61 height 11
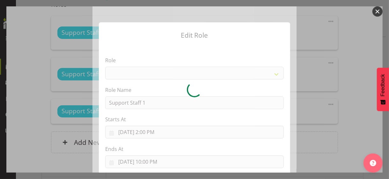
select select "1091"
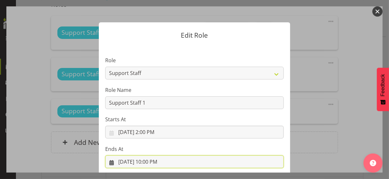
click at [153, 161] on input "9/29/2025, 10:00 PM" at bounding box center [194, 161] width 179 height 13
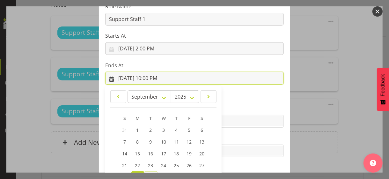
scroll to position [141, 0]
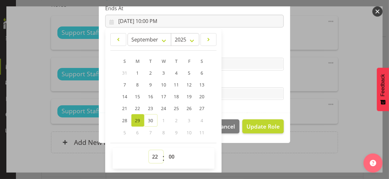
drag, startPoint x: 152, startPoint y: 154, endPoint x: 156, endPoint y: 149, distance: 6.1
click at [156, 149] on div "00 01 02 03 04 05 06 07 08 09 10 11 12 13 14 15 16 17 18 19 20 21 22 23 : 00 01…" at bounding box center [164, 158] width 102 height 21
select select "15"
click at [149, 150] on select "00 01 02 03 04 05 06 07 08 09 10 11 12 13 14 15 16 17 18 19 20 21 22 23" at bounding box center [156, 156] width 14 height 13
type input "9/29/2025, 3:00 PM"
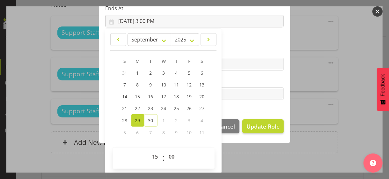
click at [232, 80] on label "Tasks" at bounding box center [194, 81] width 179 height 8
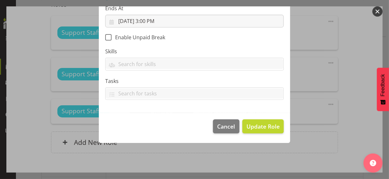
scroll to position [110, 0]
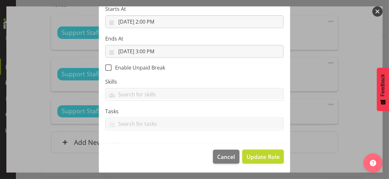
drag, startPoint x: 257, startPoint y: 155, endPoint x: 240, endPoint y: 147, distance: 18.7
click at [256, 155] on span "Update Role" at bounding box center [263, 156] width 33 height 8
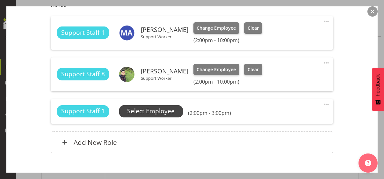
click at [166, 111] on span "Select Employee" at bounding box center [151, 111] width 48 height 9
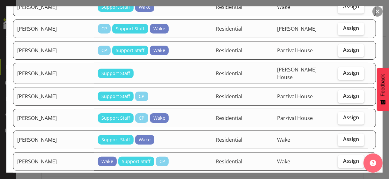
scroll to position [702, 0]
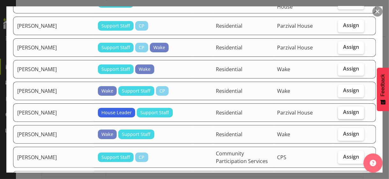
click at [343, 109] on span "Assign" at bounding box center [351, 112] width 16 height 6
click at [342, 110] on input "Assign" at bounding box center [340, 112] width 4 height 4
checkbox input "true"
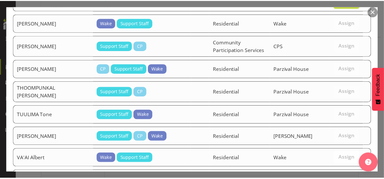
scroll to position [869, 0]
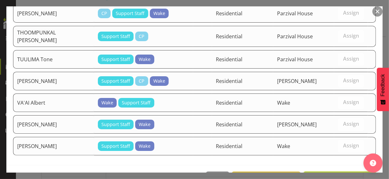
click at [334, 175] on span "Assign SANGEETA Shalini" at bounding box center [340, 179] width 64 height 8
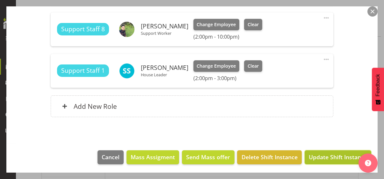
click at [332, 155] on span "Update Shift Instance" at bounding box center [338, 157] width 58 height 8
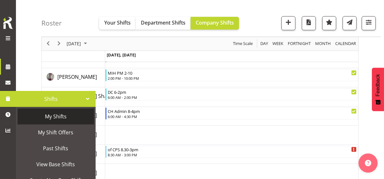
scroll to position [32, 0]
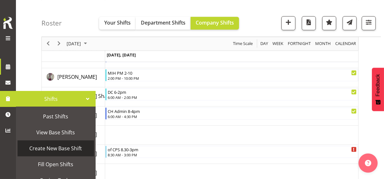
click at [42, 149] on span "Create New Base Shift" at bounding box center [56, 149] width 70 height 10
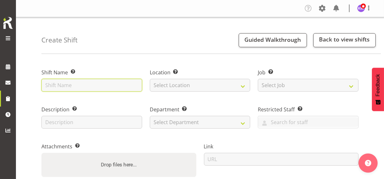
click at [63, 84] on input "text" at bounding box center [91, 85] width 101 height 13
type input "[MEDICAL_DATA] Training"
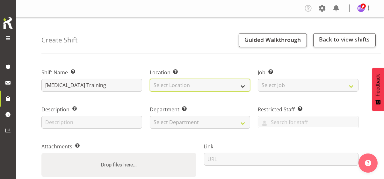
click at [171, 84] on select "Select Location Christopher House CPS Daffodil Cottage Gabriel House Hilary Hou…" at bounding box center [200, 85] width 101 height 13
select select "1073"
click at [150, 79] on select "Select Location Christopher House CPS Daffodil Cottage Gabriel House Hilary Hou…" at bounding box center [200, 85] width 101 height 13
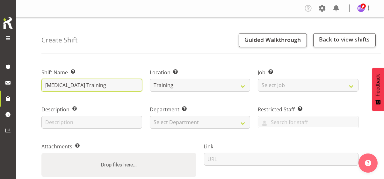
drag, startPoint x: 90, startPoint y: 88, endPoint x: 37, endPoint y: 86, distance: 53.3
click at [37, 86] on div "Create Shift Guided Walkthrough Back to view shifts Shift Name Enter a name for…" at bounding box center [200, 168] width 368 height 302
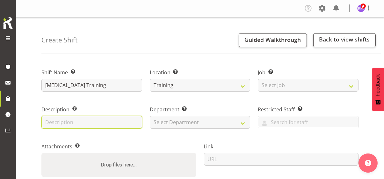
click at [55, 122] on input "text" at bounding box center [91, 122] width 101 height 13
paste input "CPAP Training"
type input "CPAP Training"
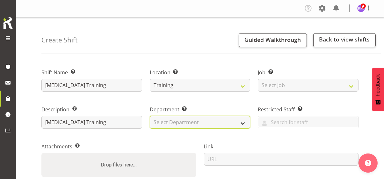
click at [174, 121] on select "Select Department Community Participation Services Residential Training" at bounding box center [200, 122] width 101 height 13
select select "750"
click at [150, 116] on select "Select Department Community Participation Services Residential Training" at bounding box center [200, 122] width 101 height 13
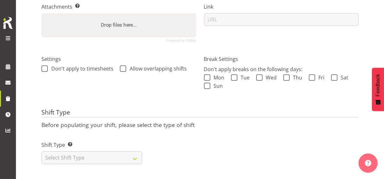
scroll to position [144, 0]
drag, startPoint x: 209, startPoint y: 73, endPoint x: 211, endPoint y: 80, distance: 7.8
click at [210, 74] on span at bounding box center [207, 77] width 6 height 6
click at [208, 75] on input "Mon" at bounding box center [206, 77] width 4 height 4
checkbox input "true"
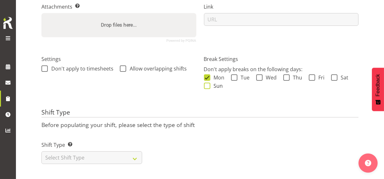
click at [211, 83] on span "Sun" at bounding box center [217, 86] width 13 height 6
click at [208, 84] on input "Sun" at bounding box center [206, 86] width 4 height 4
checkbox input "true"
click at [234, 74] on span at bounding box center [234, 77] width 6 height 6
click at [234, 75] on input "Tue" at bounding box center [233, 77] width 4 height 4
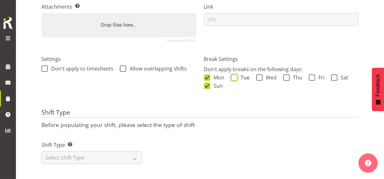
checkbox input "true"
drag, startPoint x: 257, startPoint y: 74, endPoint x: 277, endPoint y: 71, distance: 20.5
click at [259, 74] on span at bounding box center [259, 77] width 6 height 6
click at [259, 75] on input "Wed" at bounding box center [258, 77] width 4 height 4
checkbox input "true"
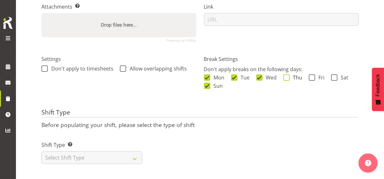
click at [285, 74] on span at bounding box center [287, 77] width 6 height 6
click at [285, 75] on input "Thu" at bounding box center [286, 77] width 4 height 4
checkbox input "true"
click at [311, 74] on span at bounding box center [312, 77] width 6 height 6
click at [311, 75] on input "Fri" at bounding box center [311, 77] width 4 height 4
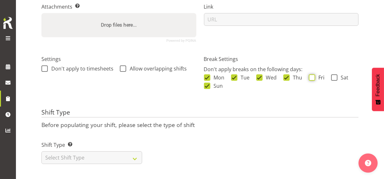
checkbox input "true"
click at [332, 74] on span at bounding box center [334, 77] width 6 height 6
click at [332, 75] on input "Sat" at bounding box center [333, 77] width 4 height 4
checkbox input "true"
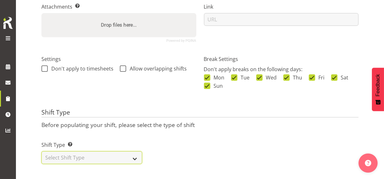
click at [93, 152] on select "Select Shift Type One Off Shift Recurring Shift Rotating Shift" at bounding box center [91, 157] width 101 height 13
select select "one_off"
click at [41, 151] on select "Select Shift Type One Off Shift Recurring Shift Rotating Shift" at bounding box center [91, 157] width 101 height 13
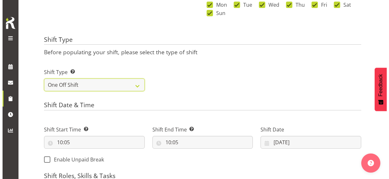
scroll to position [304, 0]
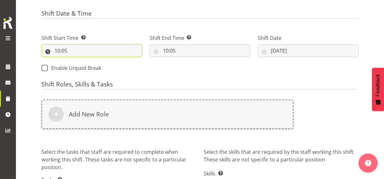
click at [48, 50] on input "10:05" at bounding box center [91, 50] width 101 height 13
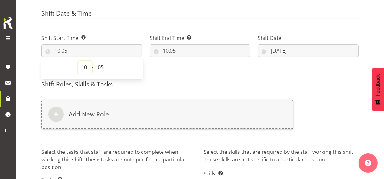
click at [86, 63] on select "00 01 02 03 04 05 06 07 08 09 10 11 12 13 14 15 16 17 18 19 20 21 22 23" at bounding box center [85, 67] width 14 height 13
select select "15"
click at [78, 61] on select "00 01 02 03 04 05 06 07 08 09 10 11 12 13 14 15 16 17 18 19 20 21 22 23" at bounding box center [85, 67] width 14 height 13
type input "15:05"
click at [100, 65] on select "00 01 02 03 04 05 06 07 08 09 10 11 12 13 14 15 16 17 18 19 20 21 22 23 24 25 2…" at bounding box center [101, 67] width 14 height 13
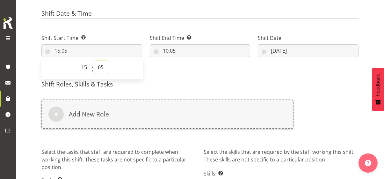
select select "0"
click at [94, 61] on select "00 01 02 03 04 05 06 07 08 09 10 11 12 13 14 15 16 17 18 19 20 21 22 23 24 25 2…" at bounding box center [101, 67] width 14 height 13
type input "15:00"
click at [150, 50] on input "10:05" at bounding box center [200, 50] width 101 height 13
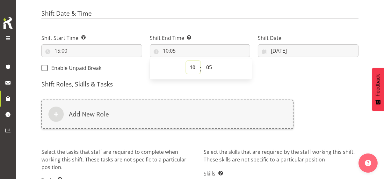
drag, startPoint x: 150, startPoint y: 65, endPoint x: 150, endPoint y: 70, distance: 5.4
click at [186, 65] on select "00 01 02 03 04 05 06 07 08 09 10 11 12 13 14 15 16 17 18 19 20 21 22 23" at bounding box center [193, 67] width 14 height 13
select select "16"
click at [186, 61] on select "00 01 02 03 04 05 06 07 08 09 10 11 12 13 14 15 16 17 18 19 20 21 22 23" at bounding box center [193, 67] width 14 height 13
type input "16:05"
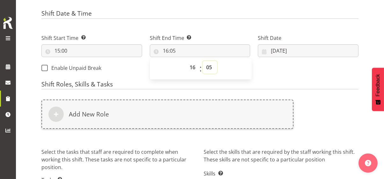
drag, startPoint x: 165, startPoint y: 66, endPoint x: 167, endPoint y: 63, distance: 3.9
click at [203, 66] on select "00 01 02 03 04 05 06 07 08 09 10 11 12 13 14 15 16 17 18 19 20 21 22 23 24 25 2…" at bounding box center [210, 67] width 14 height 13
select select "0"
click at [203, 61] on select "00 01 02 03 04 05 06 07 08 09 10 11 12 13 14 15 16 17 18 19 20 21 22 23 24 25 2…" at bounding box center [210, 67] width 14 height 13
type input "16:00"
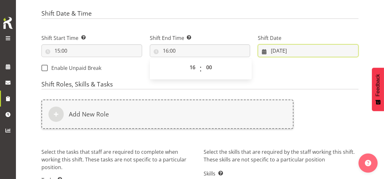
click at [258, 51] on input "30/09/2025" at bounding box center [308, 50] width 101 height 13
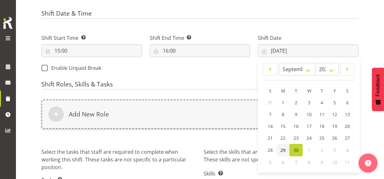
click at [281, 149] on span "29" at bounding box center [283, 150] width 5 height 6
type input "29/09/2025"
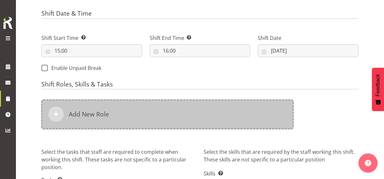
click at [140, 114] on div "Add New Role" at bounding box center [167, 114] width 252 height 29
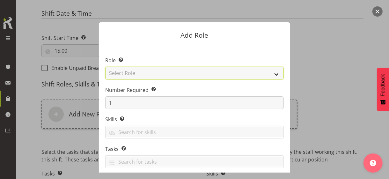
drag, startPoint x: 132, startPoint y: 73, endPoint x: 130, endPoint y: 78, distance: 5.6
click at [132, 73] on select "Select Role CP House Leader Support Staff Wake" at bounding box center [194, 73] width 179 height 13
select select "1091"
click at [105, 67] on select "Select Role CP House Leader Support Staff Wake" at bounding box center [194, 73] width 179 height 13
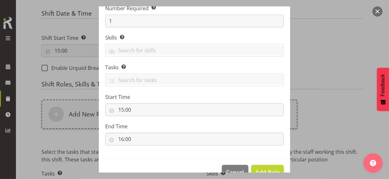
scroll to position [97, 0]
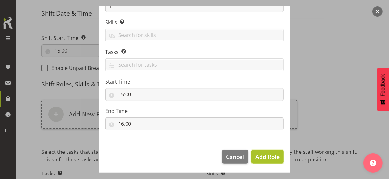
drag, startPoint x: 265, startPoint y: 157, endPoint x: 252, endPoint y: 153, distance: 13.4
click at [264, 156] on span "Add Role" at bounding box center [267, 157] width 24 height 8
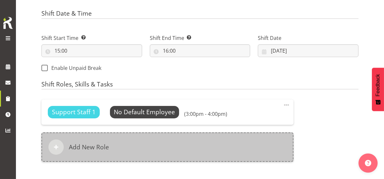
click at [140, 146] on div "Add New Role" at bounding box center [167, 146] width 252 height 29
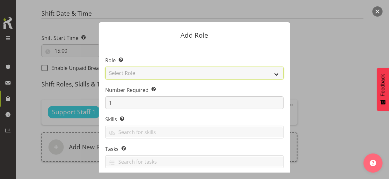
click at [126, 72] on select "Select Role CP House Leader Support Staff Wake" at bounding box center [194, 73] width 179 height 13
select select "1091"
click at [105, 67] on select "Select Role CP House Leader Support Staff Wake" at bounding box center [194, 73] width 179 height 13
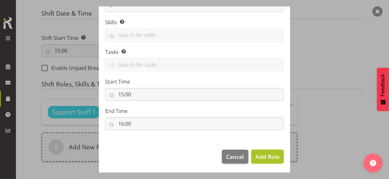
click at [259, 158] on span "Add Role" at bounding box center [267, 157] width 24 height 8
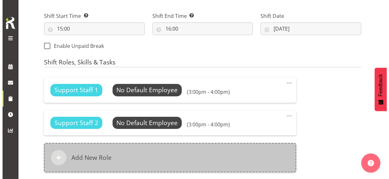
scroll to position [336, 0]
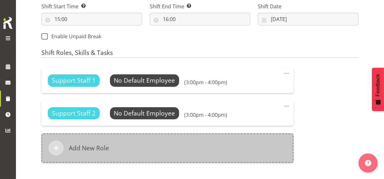
click at [131, 143] on div "Add New Role" at bounding box center [167, 147] width 252 height 29
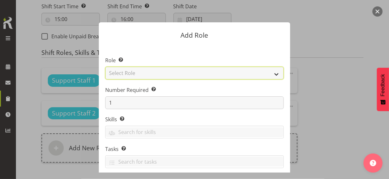
click at [126, 72] on select "Select Role CP House Leader Support Staff Wake" at bounding box center [194, 73] width 179 height 13
select select "1091"
click at [105, 67] on select "Select Role CP House Leader Support Staff Wake" at bounding box center [194, 73] width 179 height 13
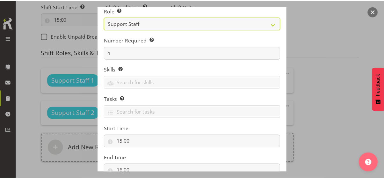
scroll to position [97, 0]
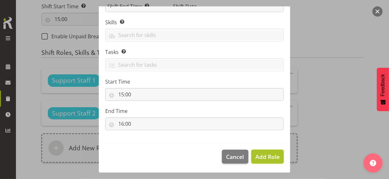
click at [265, 153] on span "Add Role" at bounding box center [267, 157] width 24 height 8
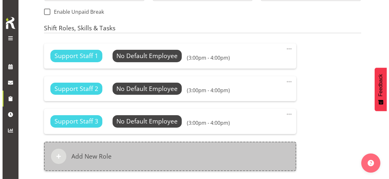
scroll to position [399, 0]
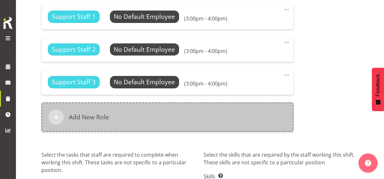
click at [135, 117] on div "Add New Role" at bounding box center [167, 116] width 252 height 29
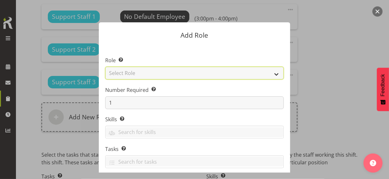
click at [130, 74] on select "Select Role CP House Leader Support Staff Wake" at bounding box center [194, 73] width 179 height 13
select select "1091"
click at [105, 67] on select "Select Role CP House Leader Support Staff Wake" at bounding box center [194, 73] width 179 height 13
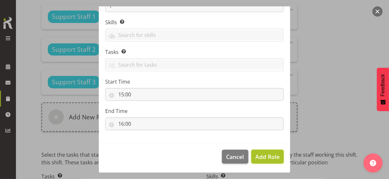
click at [258, 155] on span "Add Role" at bounding box center [267, 157] width 24 height 8
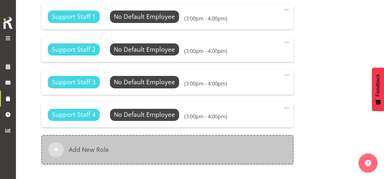
click at [162, 145] on div "Add New Role" at bounding box center [167, 149] width 252 height 29
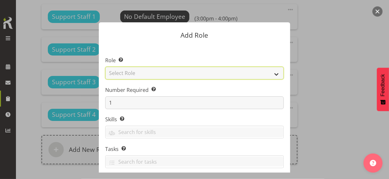
drag, startPoint x: 131, startPoint y: 75, endPoint x: 132, endPoint y: 78, distance: 3.8
click at [131, 75] on select "Select Role CP House Leader Support Staff Wake" at bounding box center [194, 73] width 179 height 13
select select "1091"
click at [105, 67] on select "Select Role CP House Leader Support Staff Wake" at bounding box center [194, 73] width 179 height 13
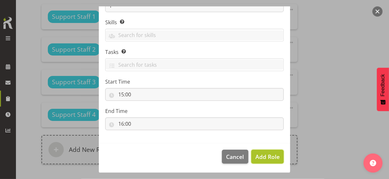
click at [268, 156] on span "Add Role" at bounding box center [267, 157] width 24 height 8
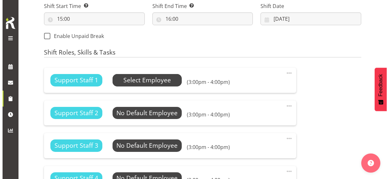
scroll to position [336, 0]
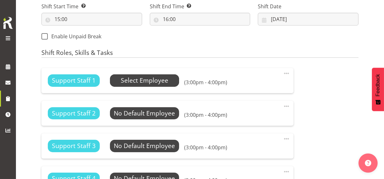
click at [151, 82] on span "Select Employee" at bounding box center [145, 80] width 48 height 9
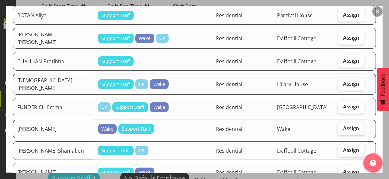
scroll to position [191, 0]
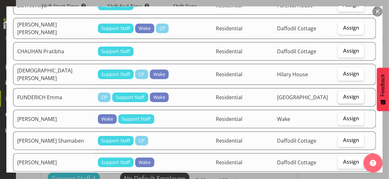
click at [345, 93] on span "Assign" at bounding box center [351, 96] width 16 height 6
click at [342, 95] on input "Assign" at bounding box center [340, 97] width 4 height 4
checkbox input "true"
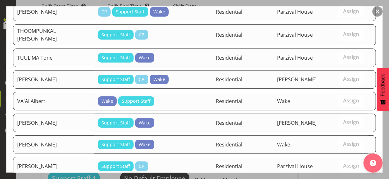
scroll to position [937, 0]
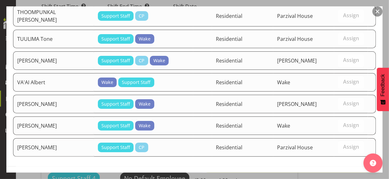
click at [326, 176] on span "Set FUNDERICH Emma as default for this position" at bounding box center [291, 180] width 162 height 8
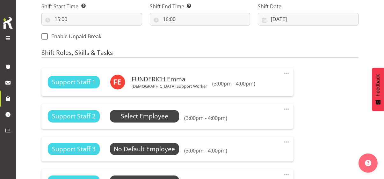
click at [151, 116] on span "Select Employee" at bounding box center [145, 116] width 48 height 9
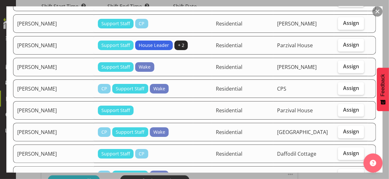
scroll to position [447, 0]
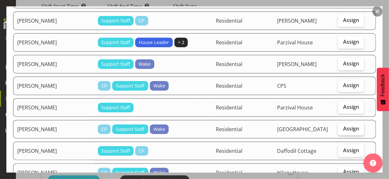
click at [344, 125] on span "Assign" at bounding box center [351, 128] width 16 height 6
click at [342, 127] on input "Assign" at bounding box center [340, 129] width 4 height 4
checkbox input "true"
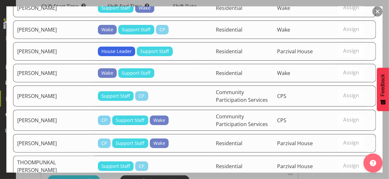
scroll to position [916, 0]
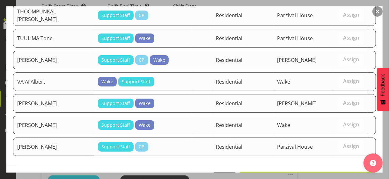
click at [333, 175] on span "Set MARHOFF Katharina as default for this position" at bounding box center [307, 179] width 129 height 8
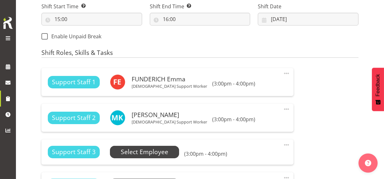
click at [164, 150] on span "Select Employee" at bounding box center [145, 151] width 48 height 9
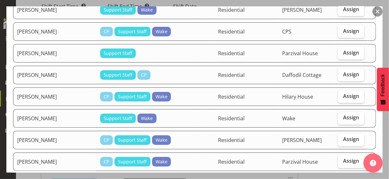
scroll to position [510, 0]
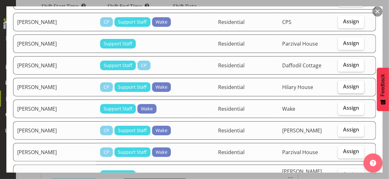
click at [344, 83] on span "Assign" at bounding box center [351, 86] width 16 height 6
click at [342, 85] on input "Assign" at bounding box center [340, 87] width 4 height 4
checkbox input "true"
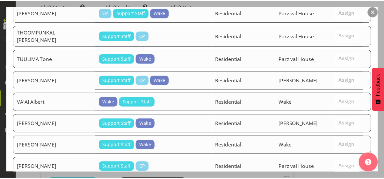
scroll to position [895, 0]
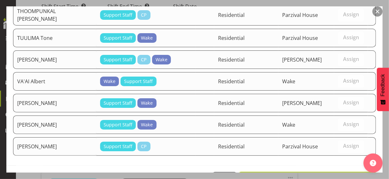
drag, startPoint x: 335, startPoint y: 156, endPoint x: 295, endPoint y: 159, distance: 39.6
click at [334, 175] on span "Set Muellers Lina as default for this position" at bounding box center [307, 179] width 129 height 8
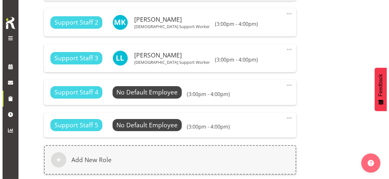
scroll to position [432, 0]
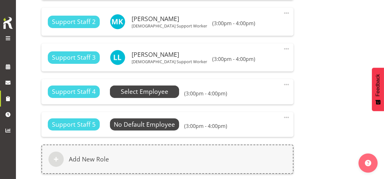
click at [145, 92] on span "Select Employee" at bounding box center [145, 91] width 48 height 9
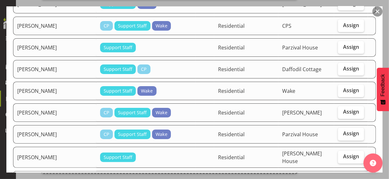
scroll to position [542, 0]
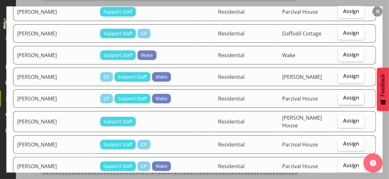
click at [344, 95] on span "Assign" at bounding box center [351, 98] width 16 height 6
click at [342, 96] on input "Assign" at bounding box center [340, 98] width 4 height 4
checkbox input "true"
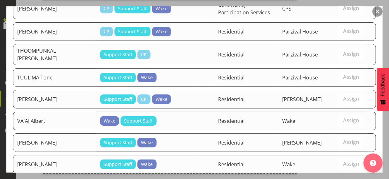
scroll to position [874, 0]
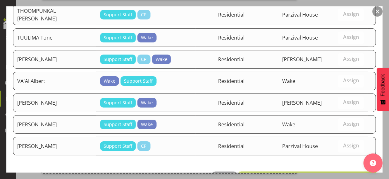
click at [320, 175] on span "Set PIETSCH Thaddaus as default for this position" at bounding box center [307, 179] width 129 height 8
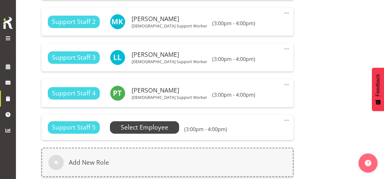
click at [145, 130] on span "Select Employee" at bounding box center [145, 127] width 48 height 9
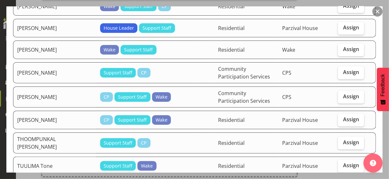
scroll to position [734, 0]
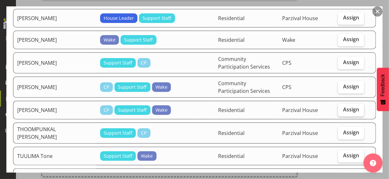
click at [350, 106] on span "Assign" at bounding box center [351, 109] width 16 height 6
click at [342, 107] on input "Assign" at bounding box center [340, 109] width 4 height 4
checkbox input "true"
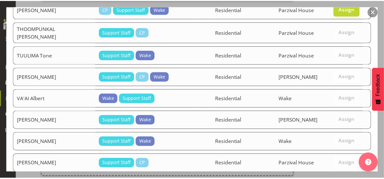
scroll to position [852, 0]
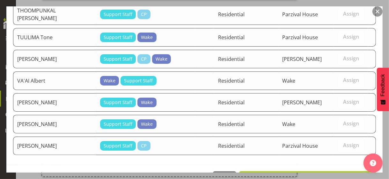
click at [332, 174] on span "Set THEIS Jakob as default for this position" at bounding box center [307, 178] width 129 height 8
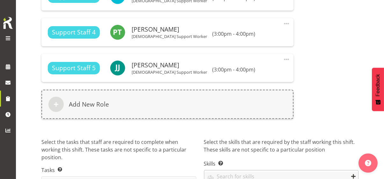
scroll to position [527, 0]
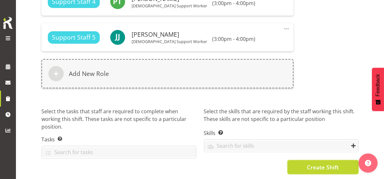
click at [318, 163] on span "Create Shift" at bounding box center [323, 167] width 32 height 8
